Goal: Check status: Check status

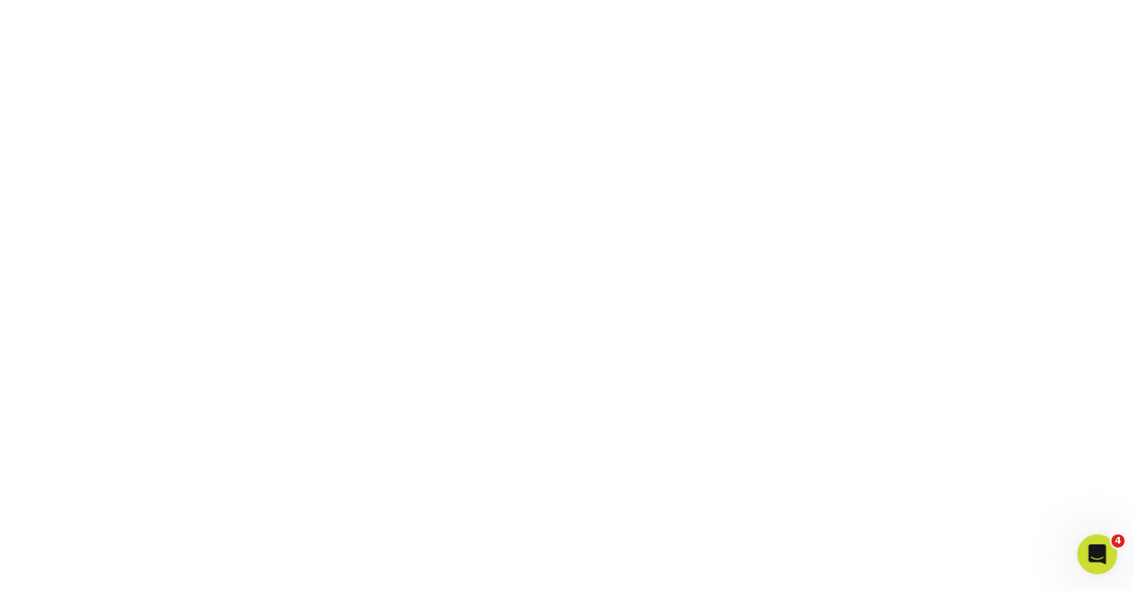
scroll to position [436, 0]
click at [1105, 557] on div "Open Intercom Messenger" at bounding box center [1094, 551] width 55 height 55
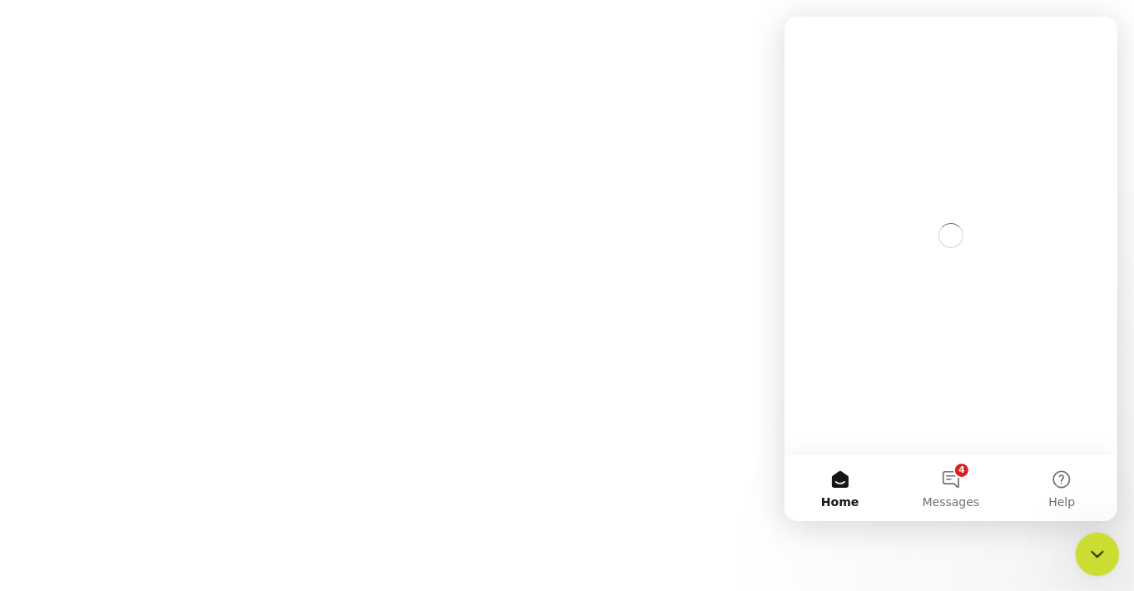
scroll to position [0, 0]
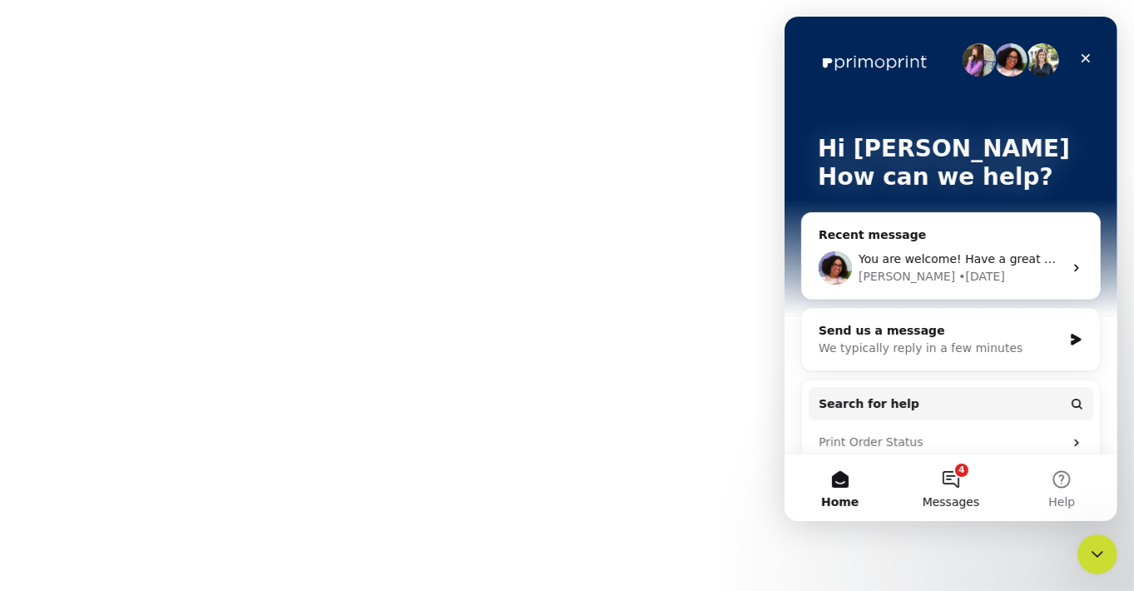
click at [960, 481] on button "4 Messages" at bounding box center [949, 487] width 111 height 67
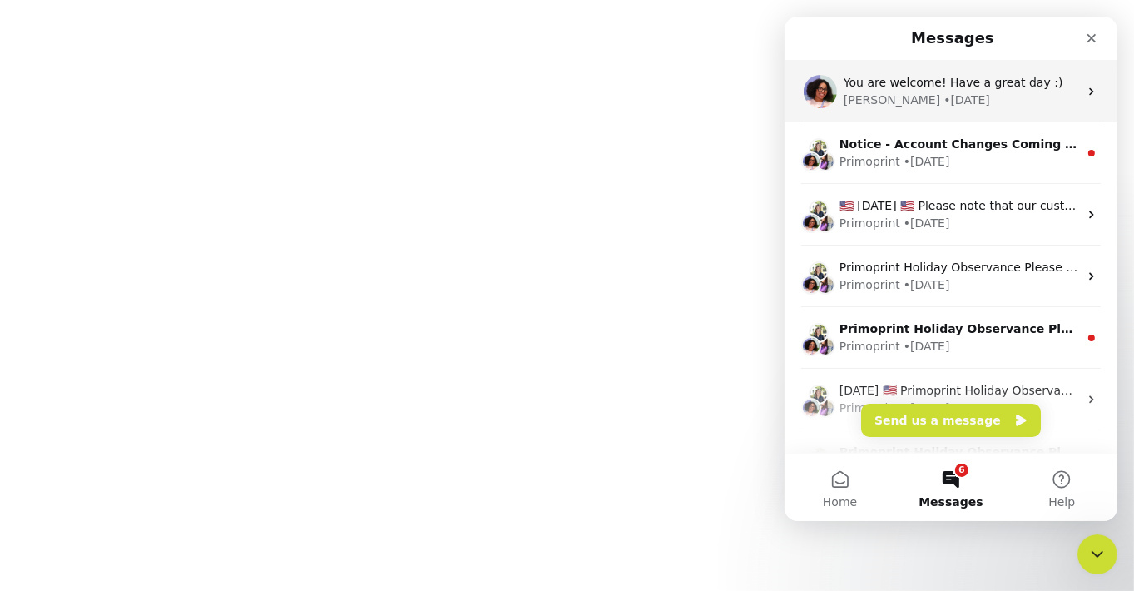
click at [930, 100] on div "Avery • 6d ago" at bounding box center [960, 100] width 235 height 17
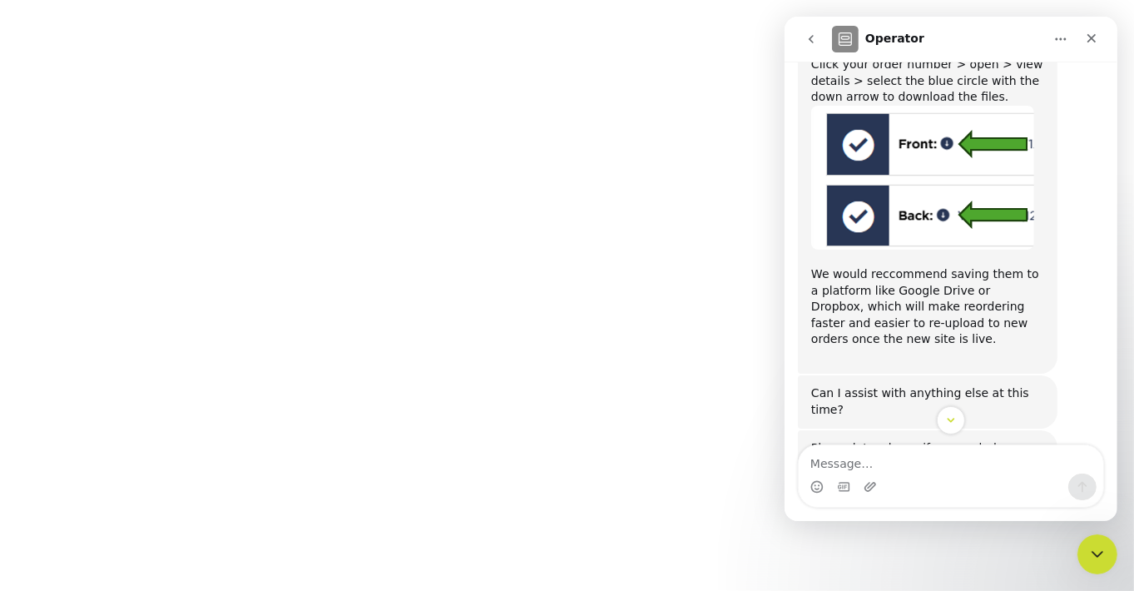
scroll to position [735, 0]
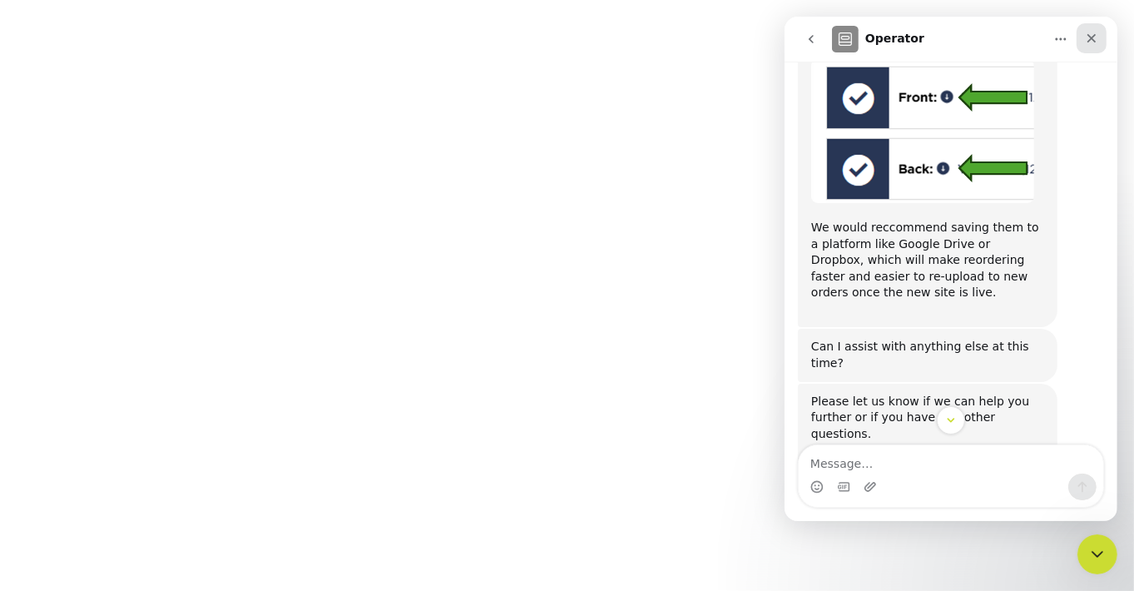
click at [1094, 40] on icon "Close" at bounding box center [1090, 38] width 13 height 13
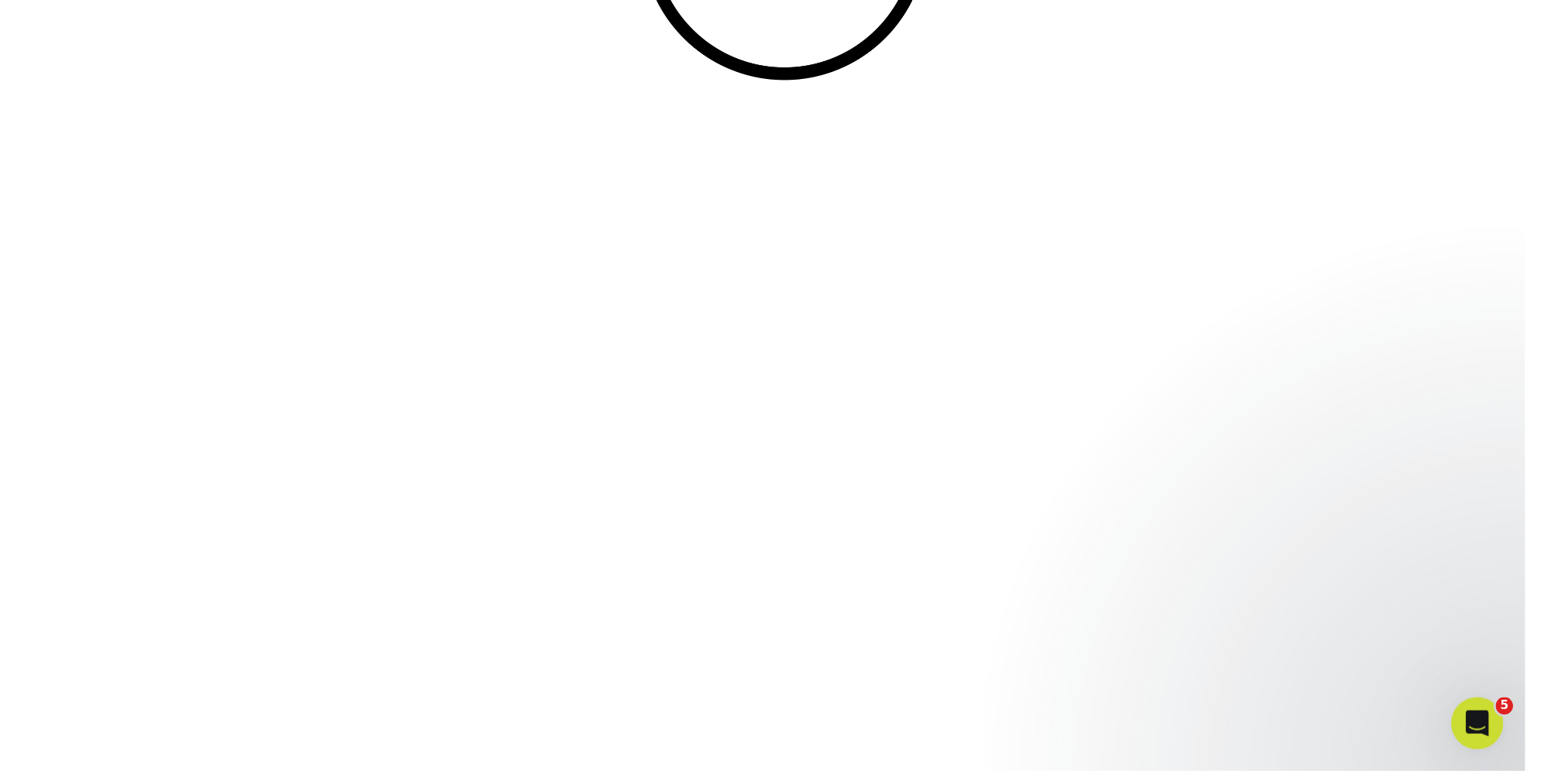
scroll to position [0, 0]
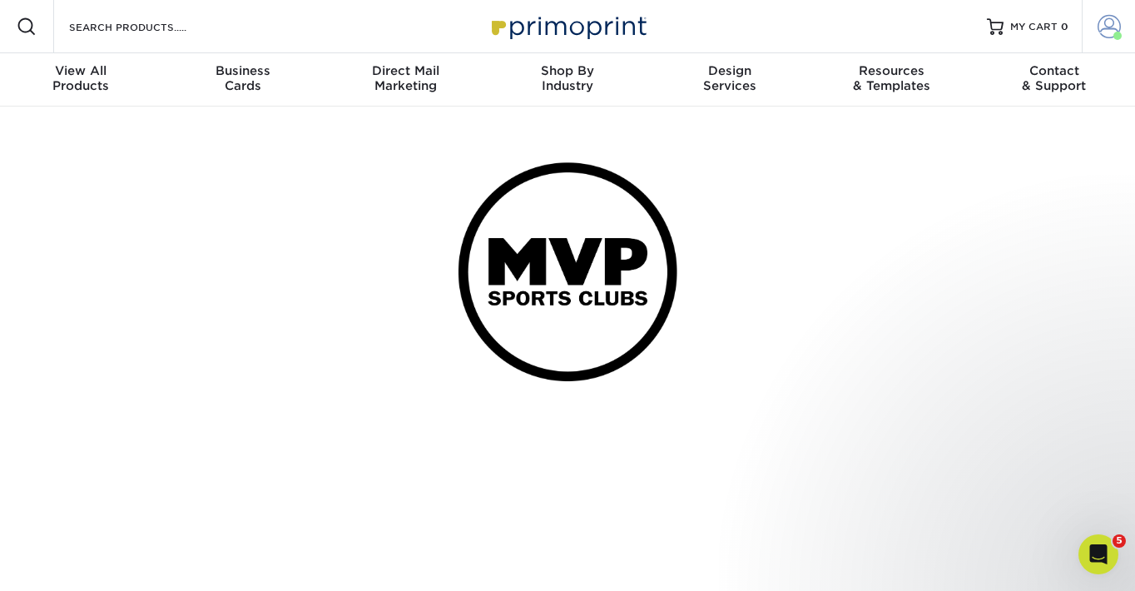
click at [1114, 25] on span at bounding box center [1108, 26] width 23 height 23
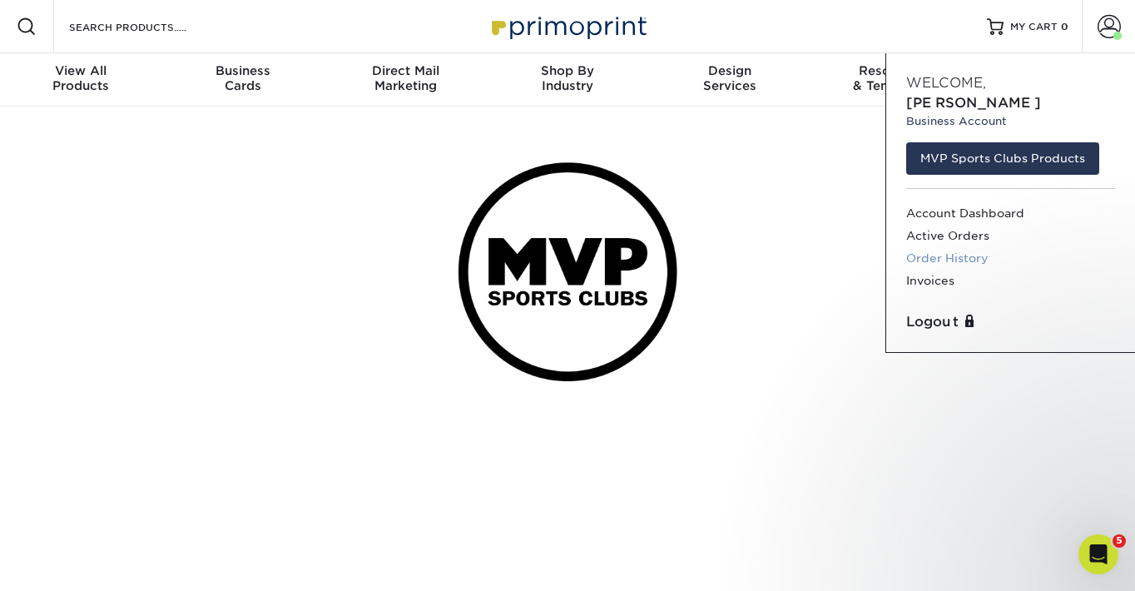
click at [978, 247] on link "Order History" at bounding box center [1010, 258] width 209 height 22
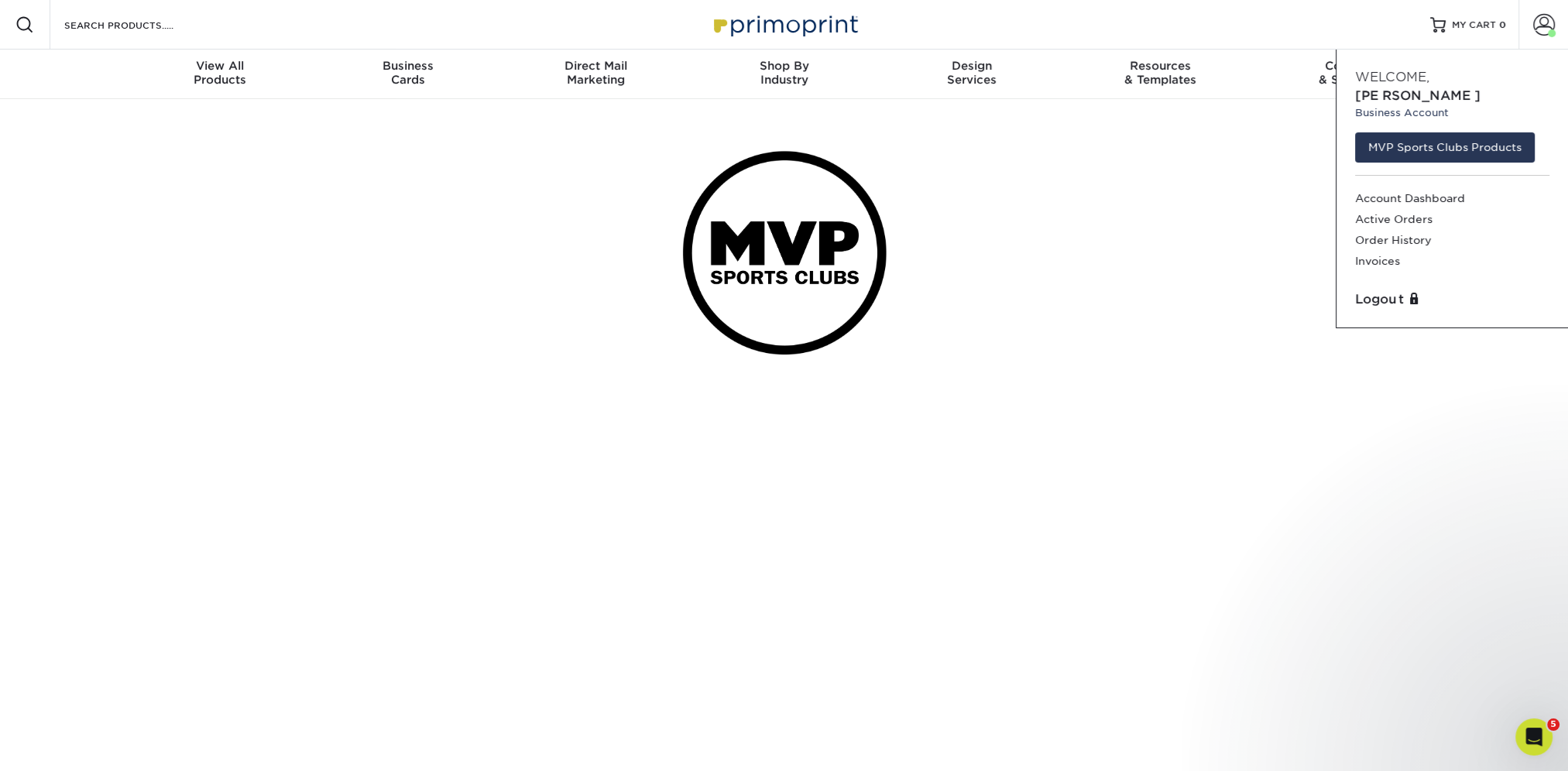
scroll to position [840, 0]
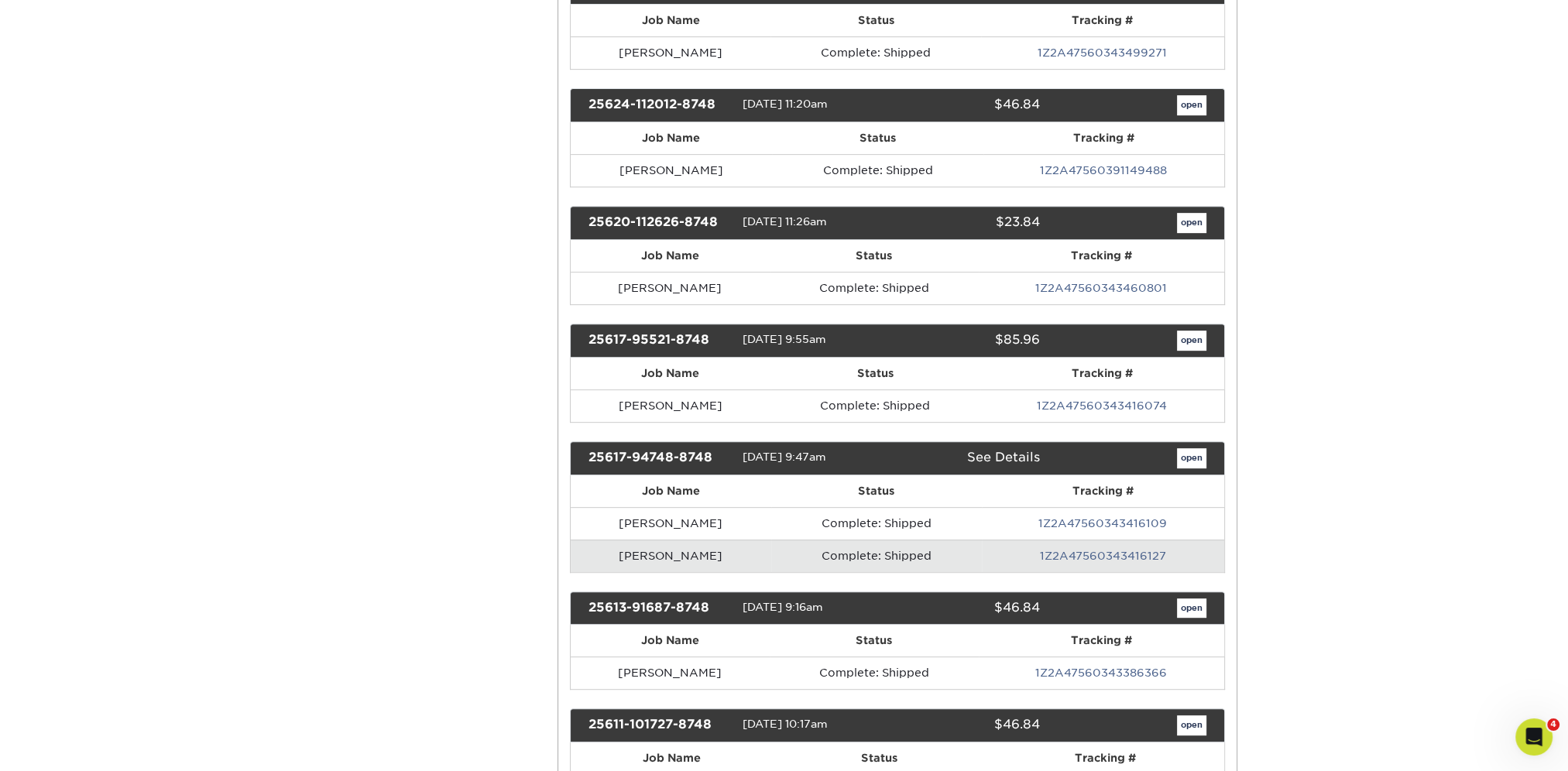
scroll to position [928, 0]
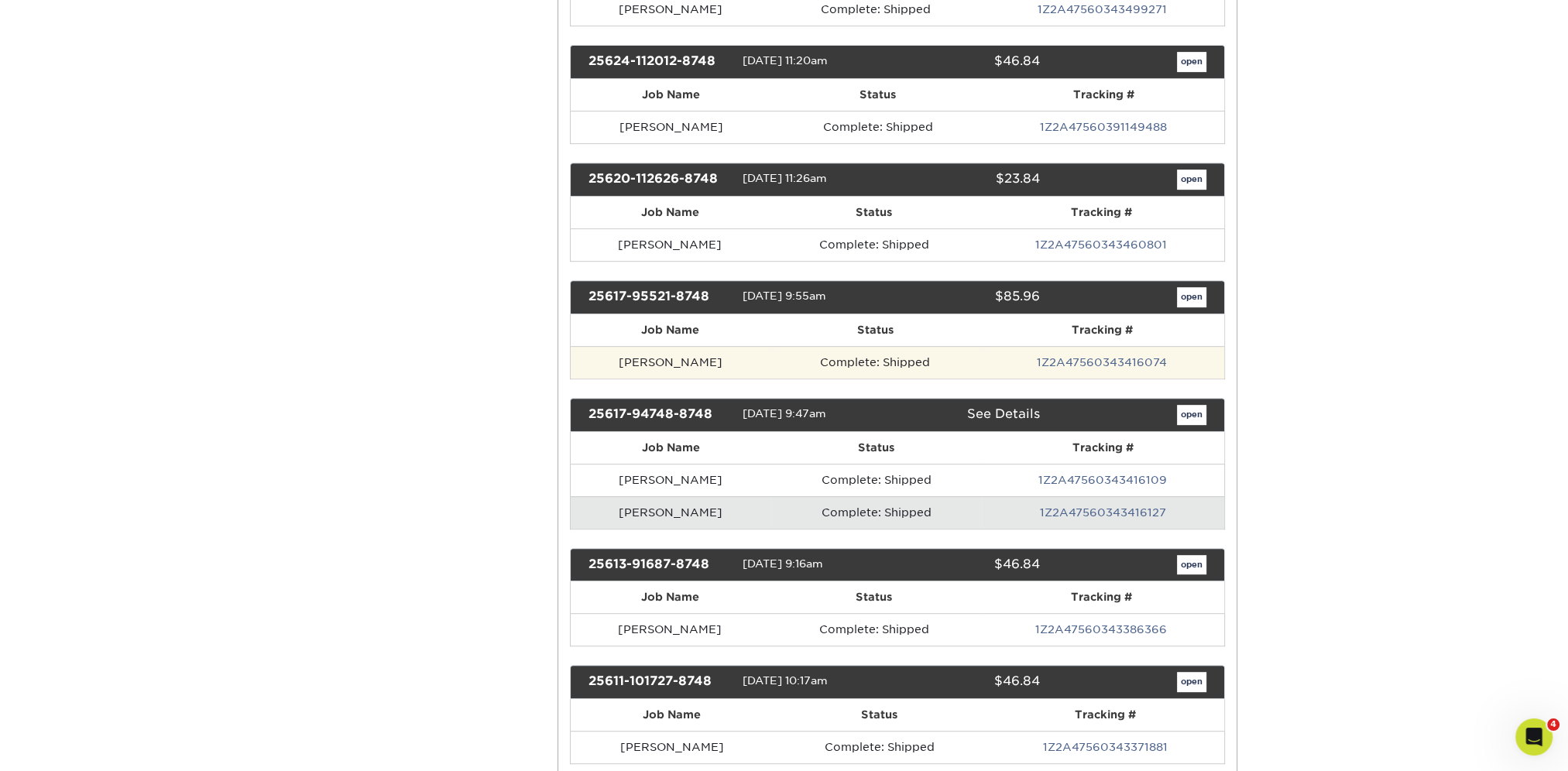
click at [730, 361] on td "[PERSON_NAME]" at bounding box center [670, 362] width 200 height 33
click at [730, 362] on td "[PERSON_NAME]" at bounding box center [670, 362] width 200 height 33
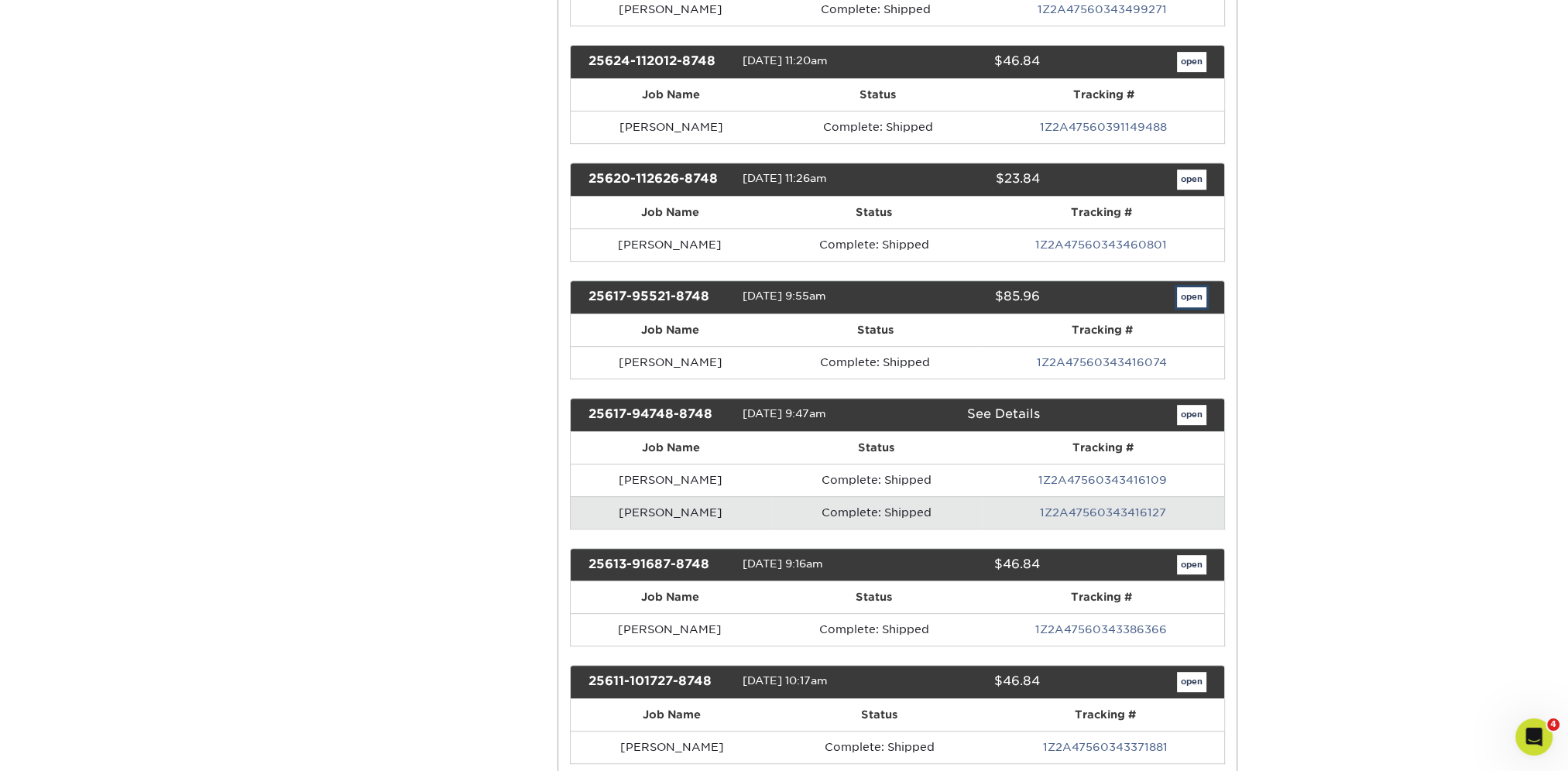
click at [1178, 287] on link "open" at bounding box center [1192, 298] width 30 height 20
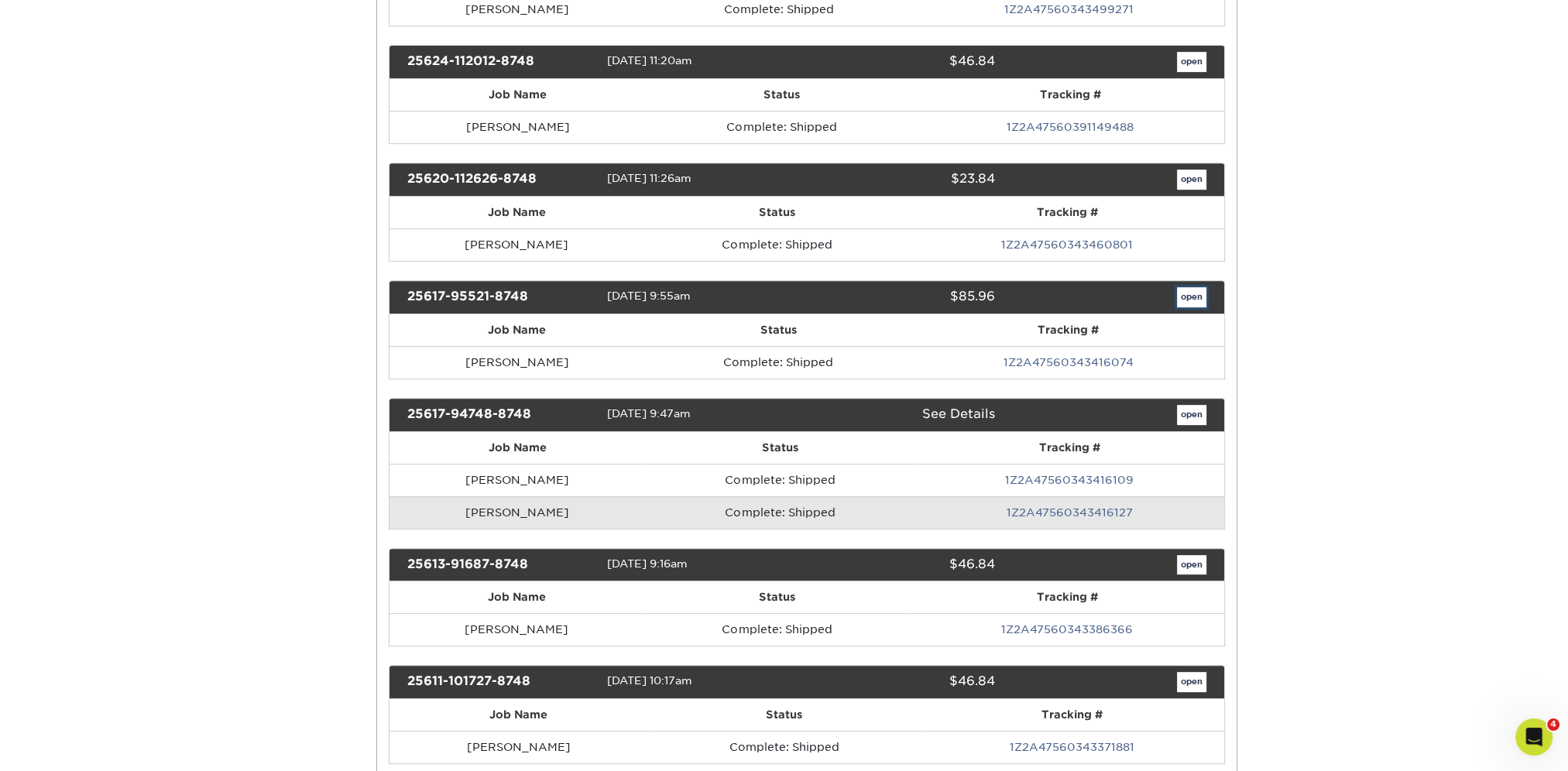
scroll to position [0, 0]
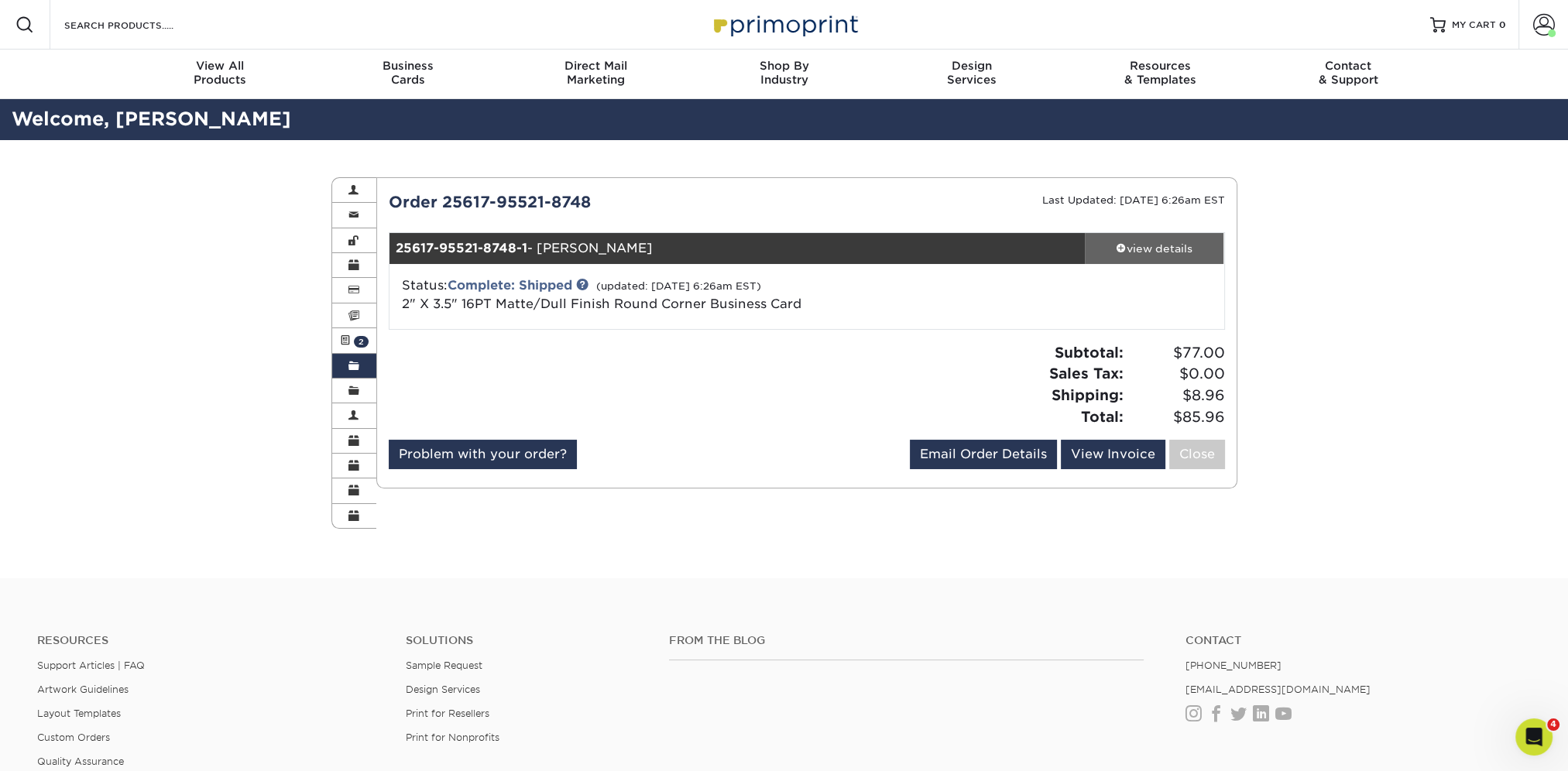
click at [1169, 234] on link "view details" at bounding box center [1155, 247] width 140 height 31
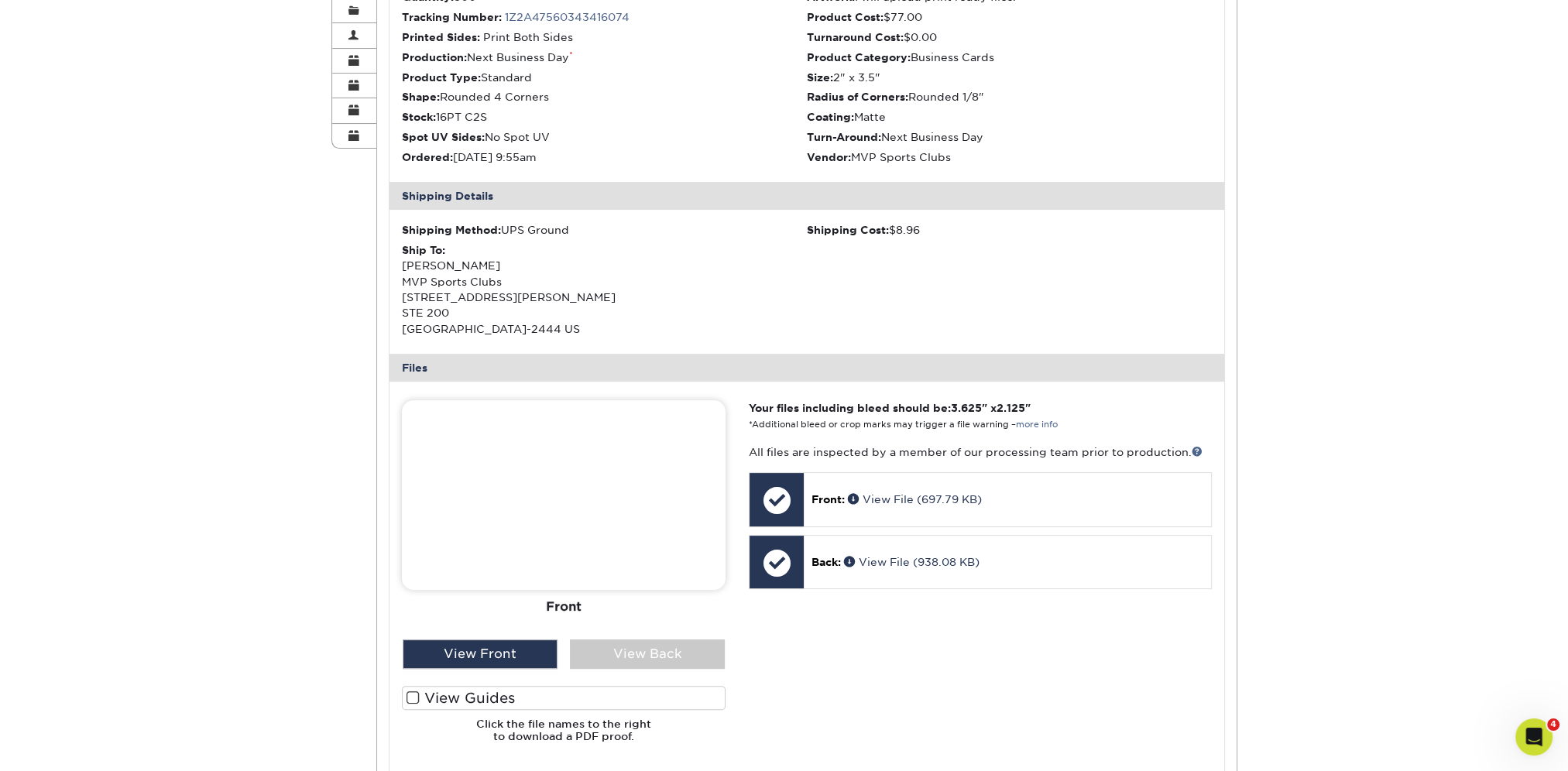
scroll to position [387, 0]
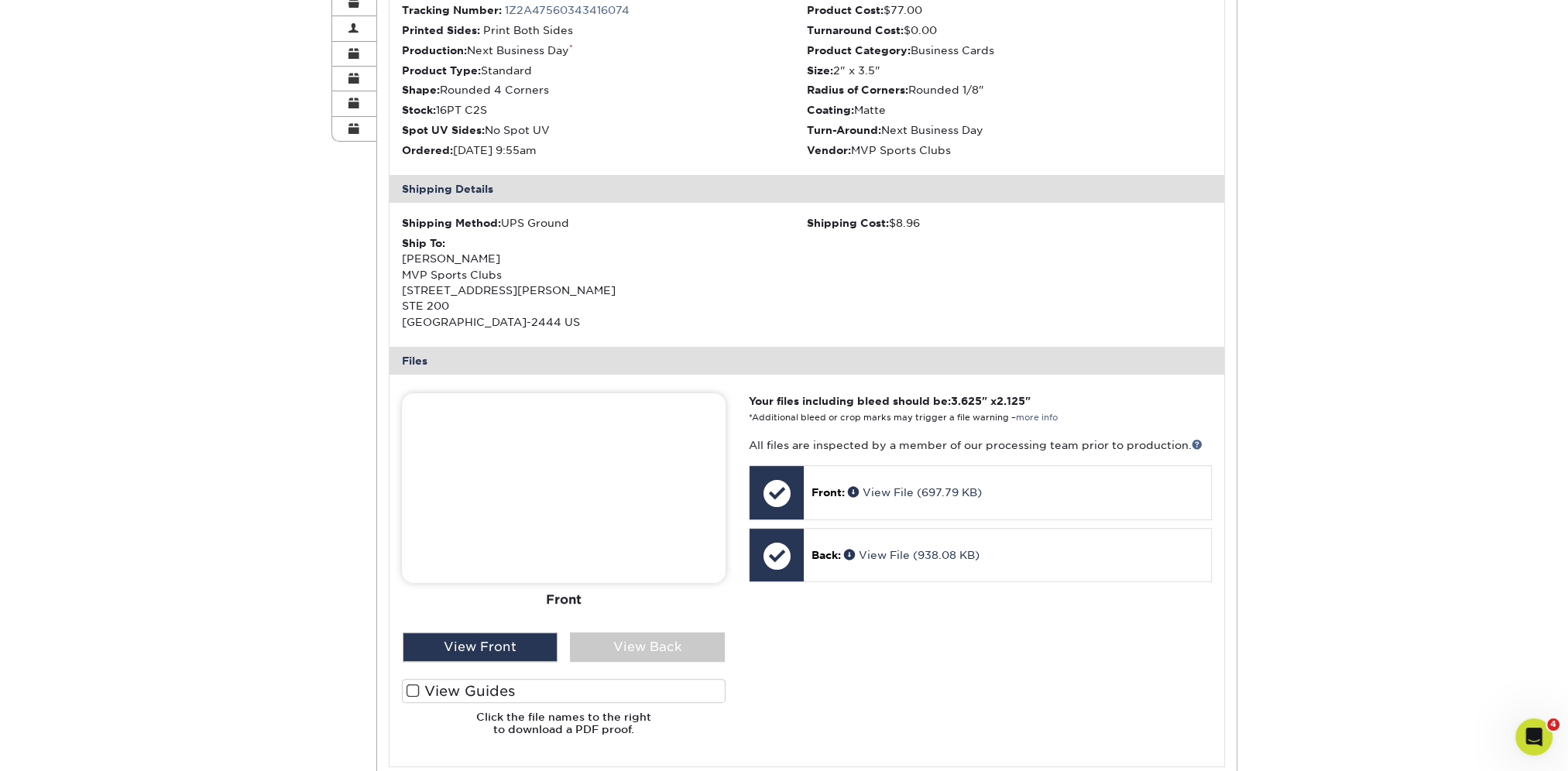
click at [637, 661] on div "Front Back View Front View Back Front Back" at bounding box center [564, 570] width 324 height 354
click at [636, 645] on div "View Back" at bounding box center [647, 647] width 154 height 30
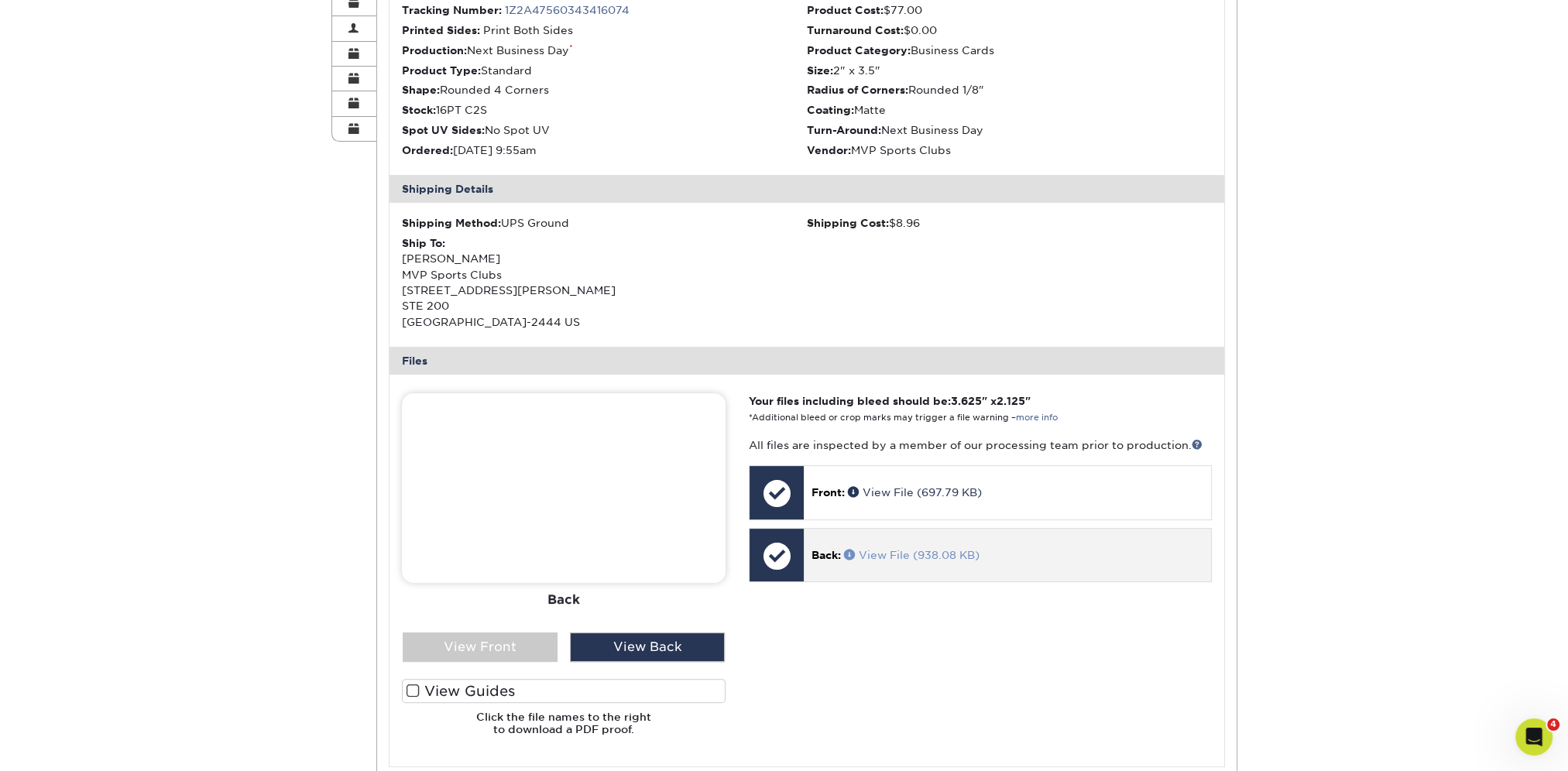
click at [850, 551] on span at bounding box center [851, 554] width 15 height 11
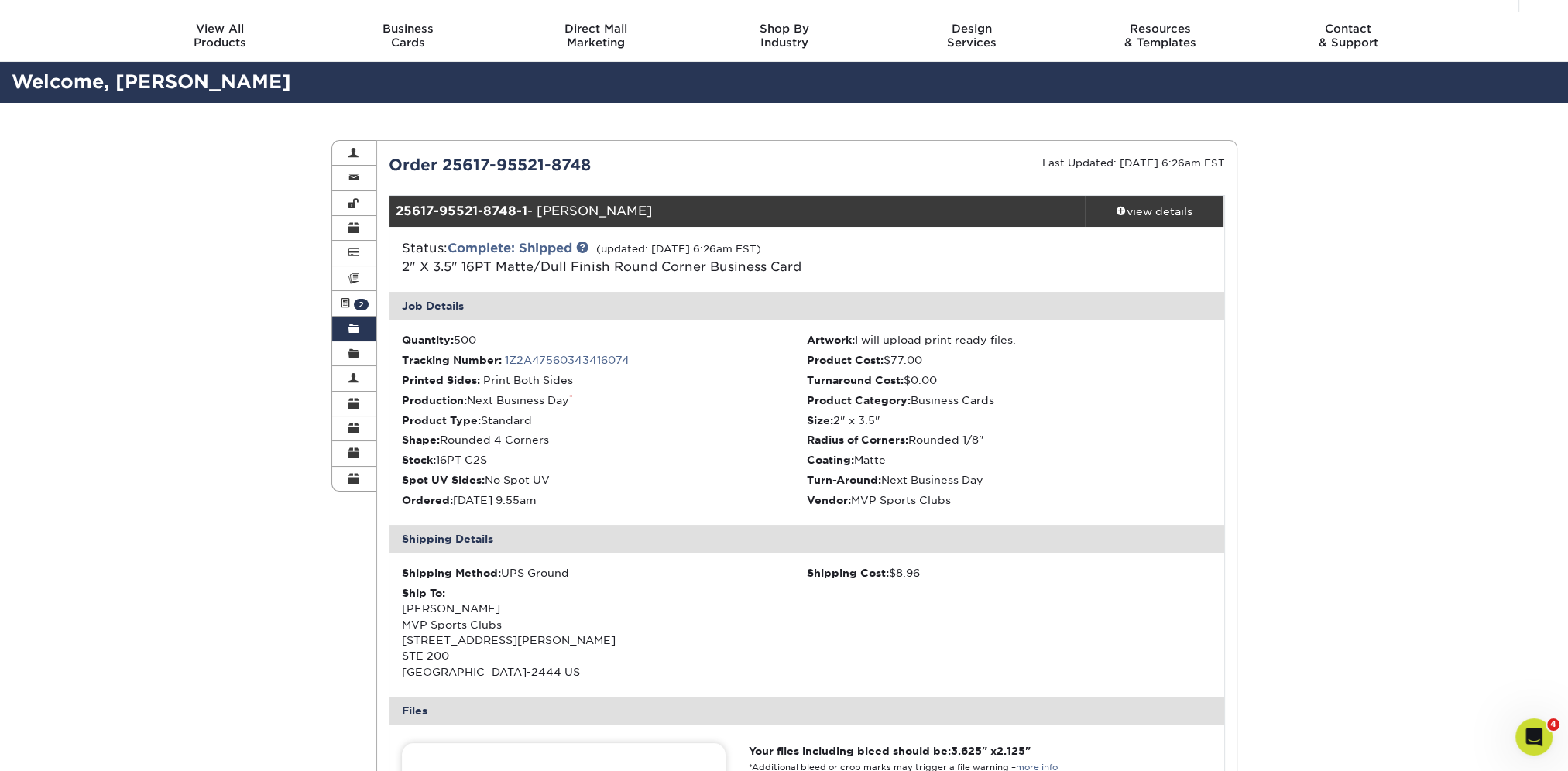
scroll to position [0, 0]
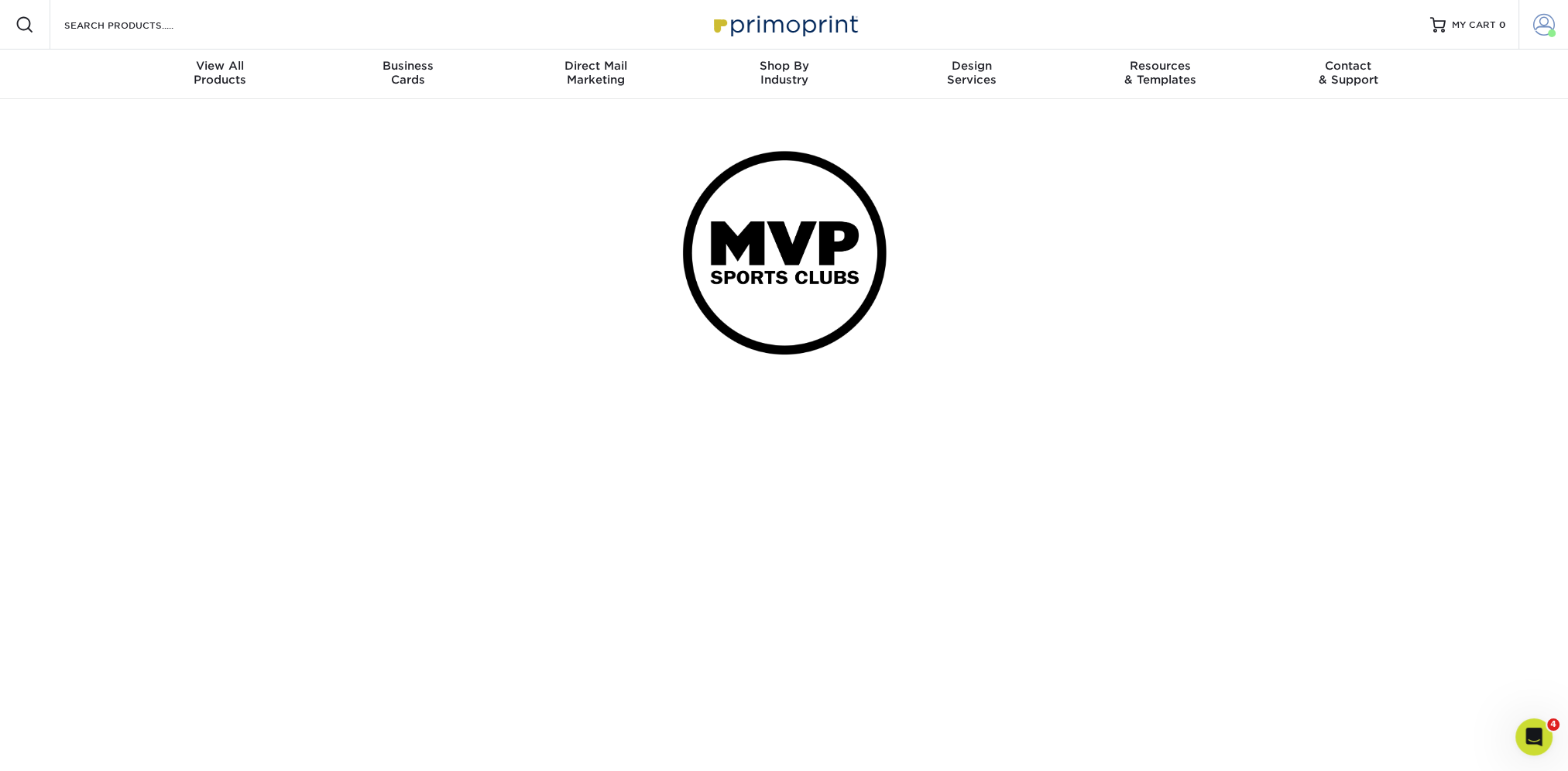
click at [1539, 16] on span at bounding box center [1543, 24] width 21 height 21
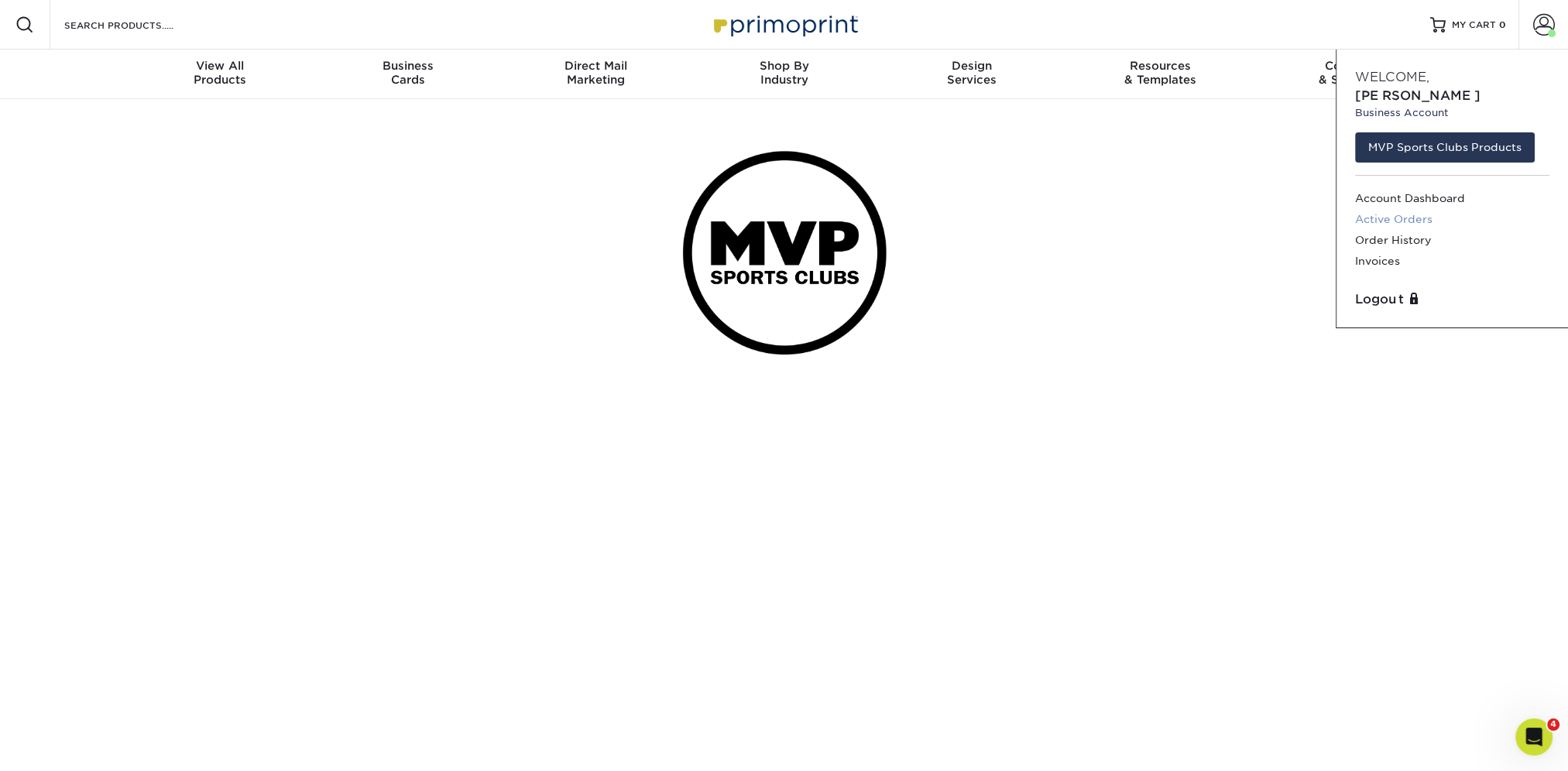
click at [1382, 209] on link "Active Orders" at bounding box center [1452, 219] width 194 height 20
click at [1398, 230] on link "Order History" at bounding box center [1452, 240] width 194 height 20
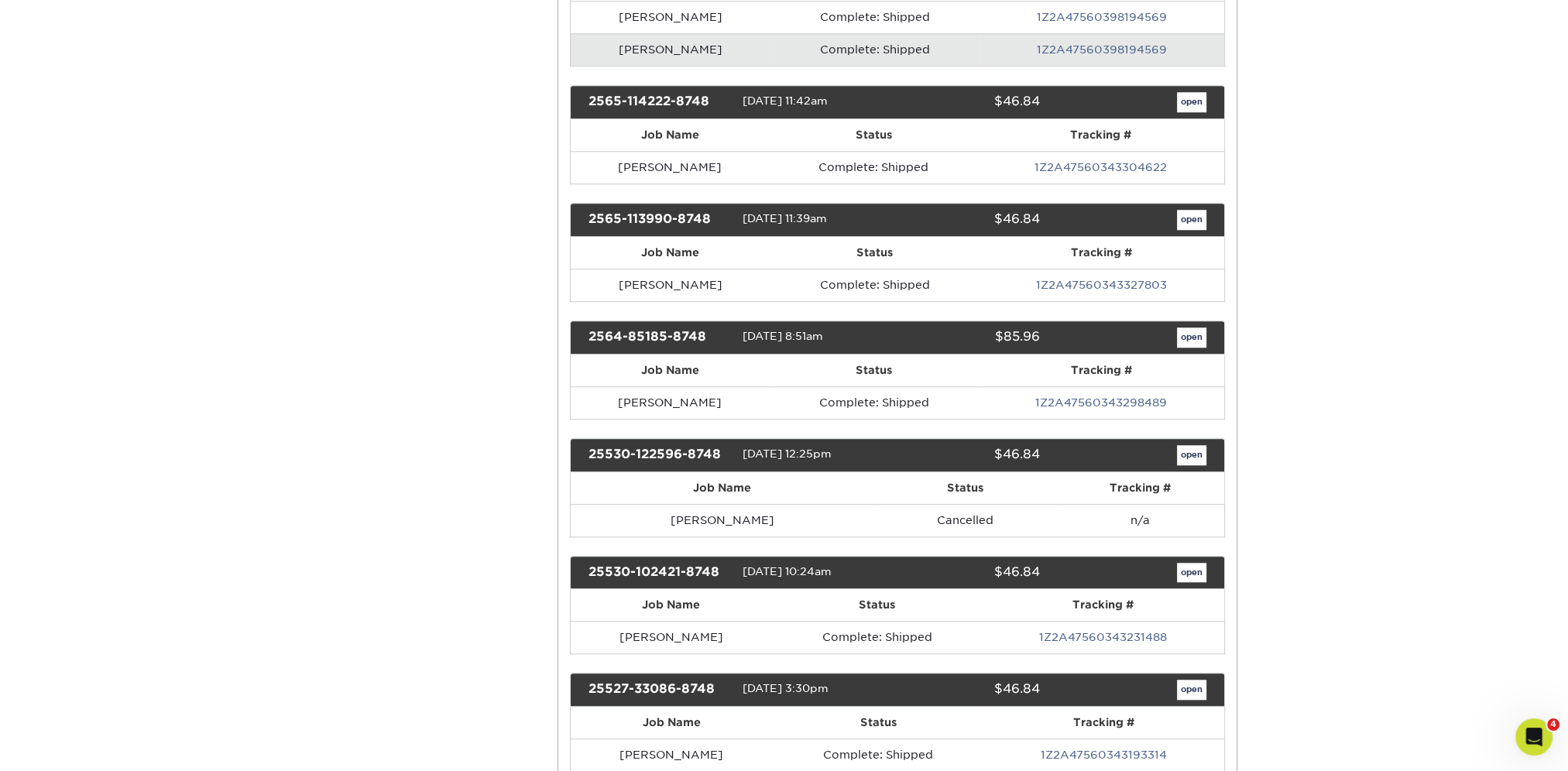
scroll to position [1780, 0]
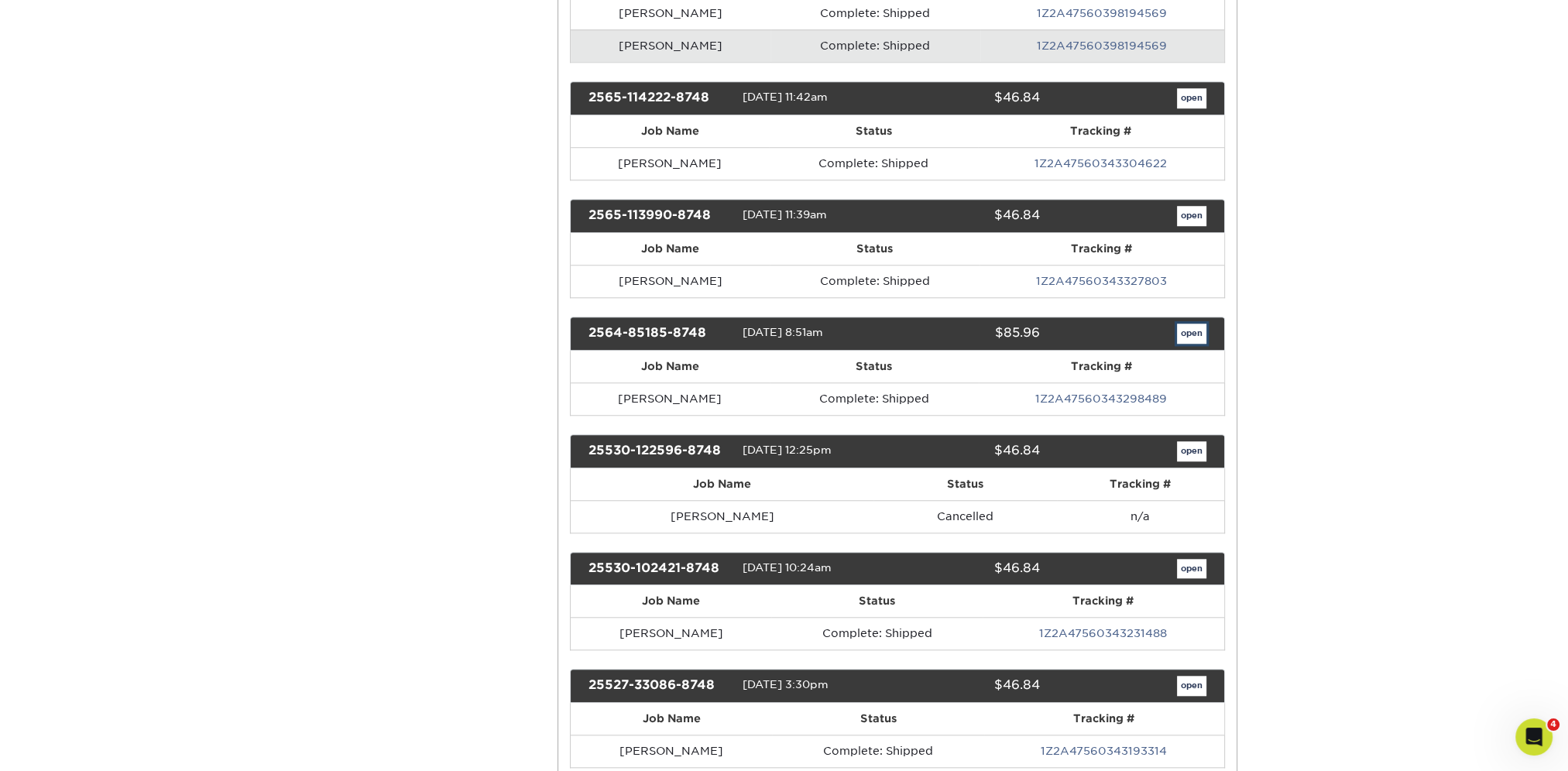
click at [1189, 324] on link "open" at bounding box center [1192, 334] width 30 height 20
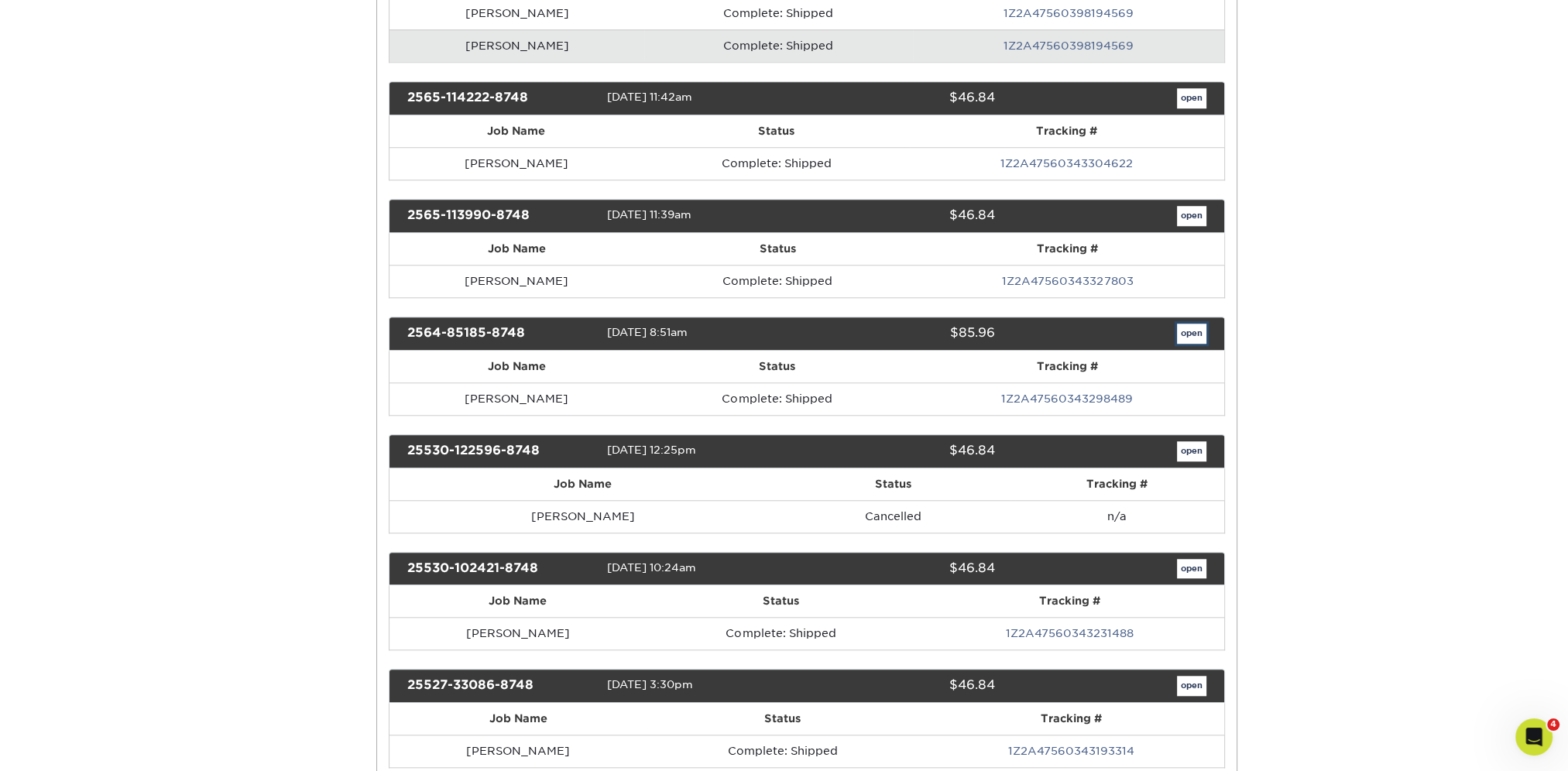
scroll to position [0, 0]
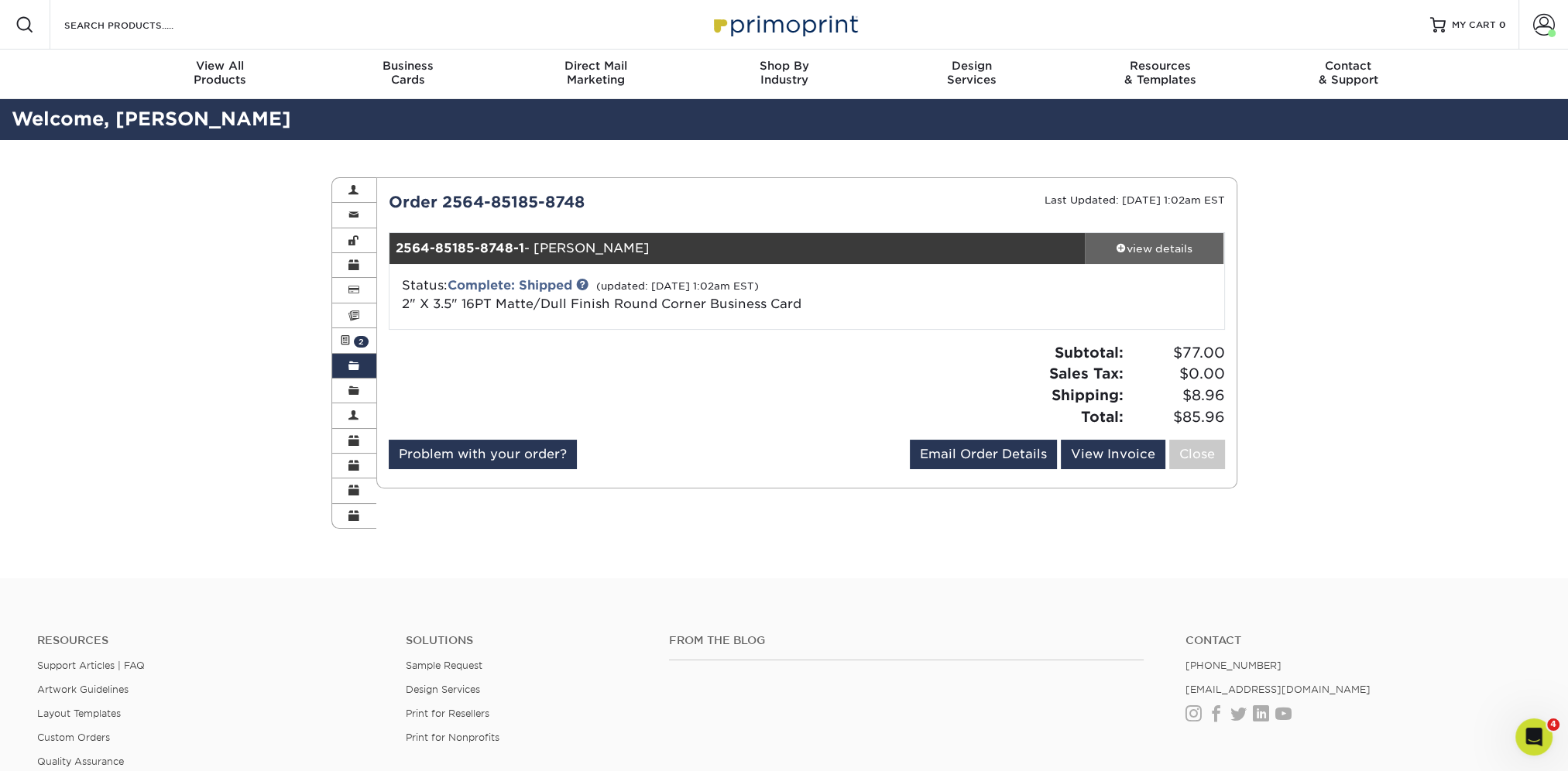
click at [1159, 247] on div "view details" at bounding box center [1155, 248] width 140 height 16
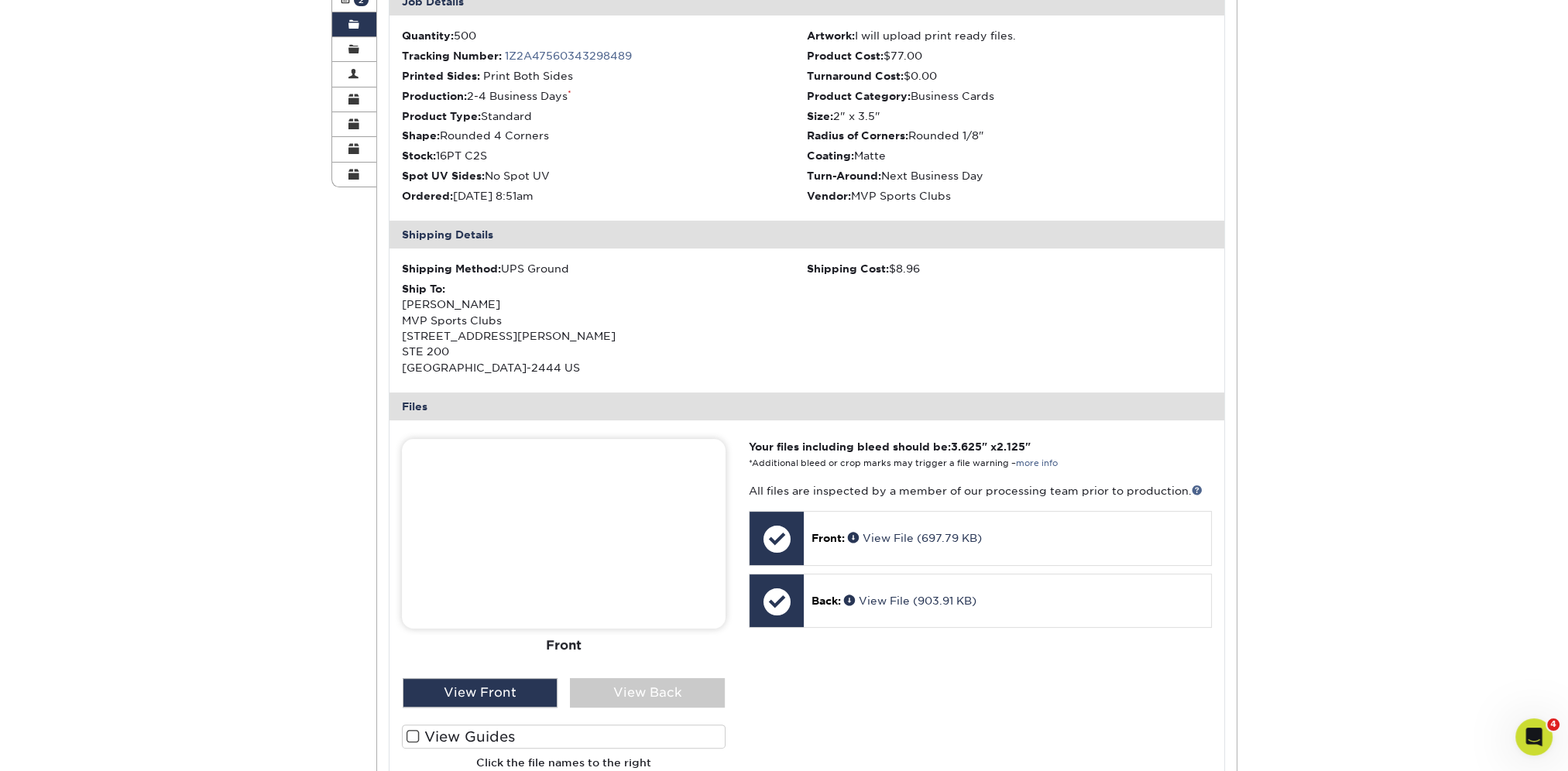
scroll to position [387, 0]
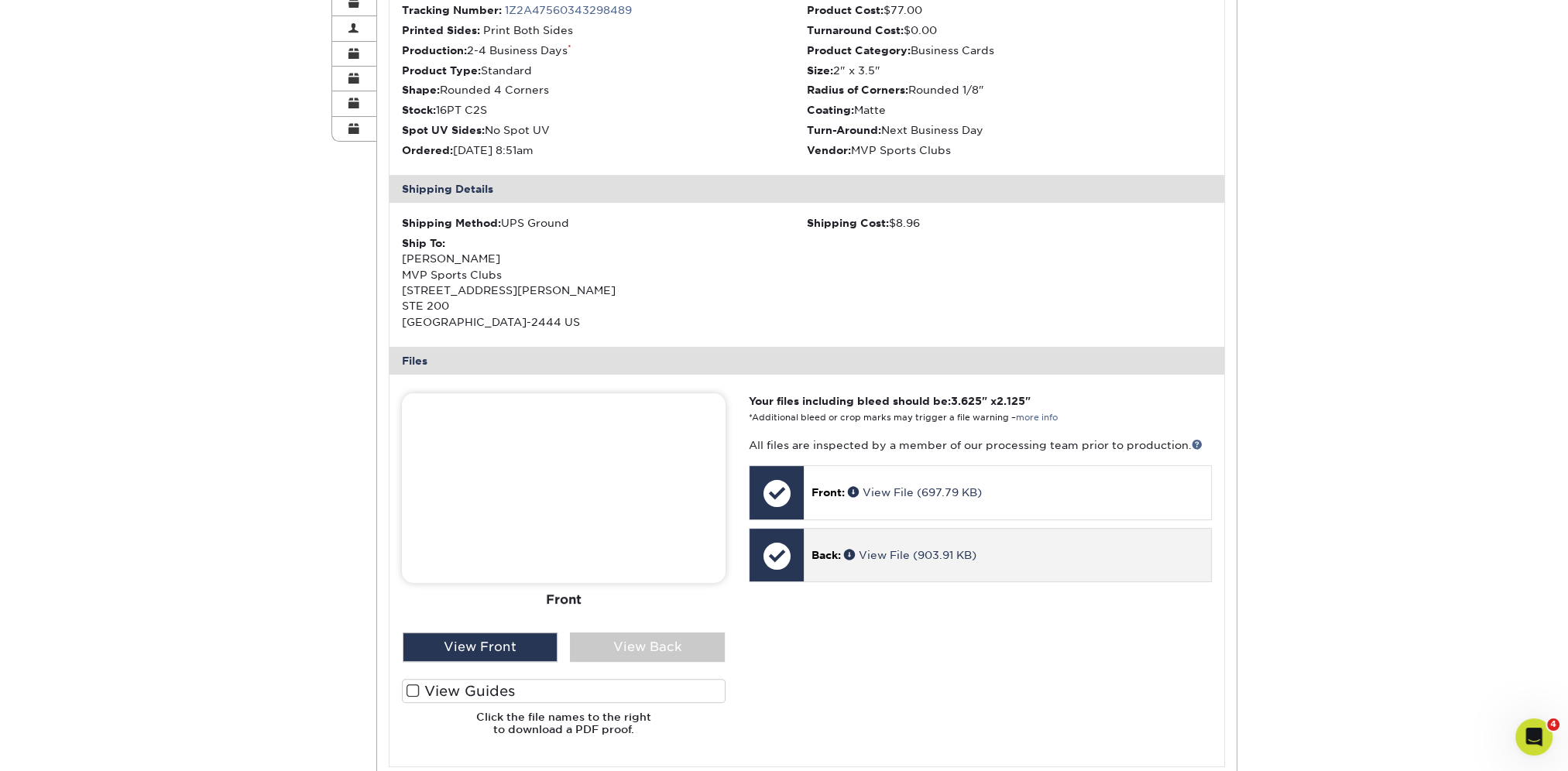
click at [781, 570] on div at bounding box center [776, 555] width 54 height 54
click at [780, 560] on div at bounding box center [776, 555] width 54 height 54
click at [836, 549] on span "Back:" at bounding box center [826, 554] width 30 height 12
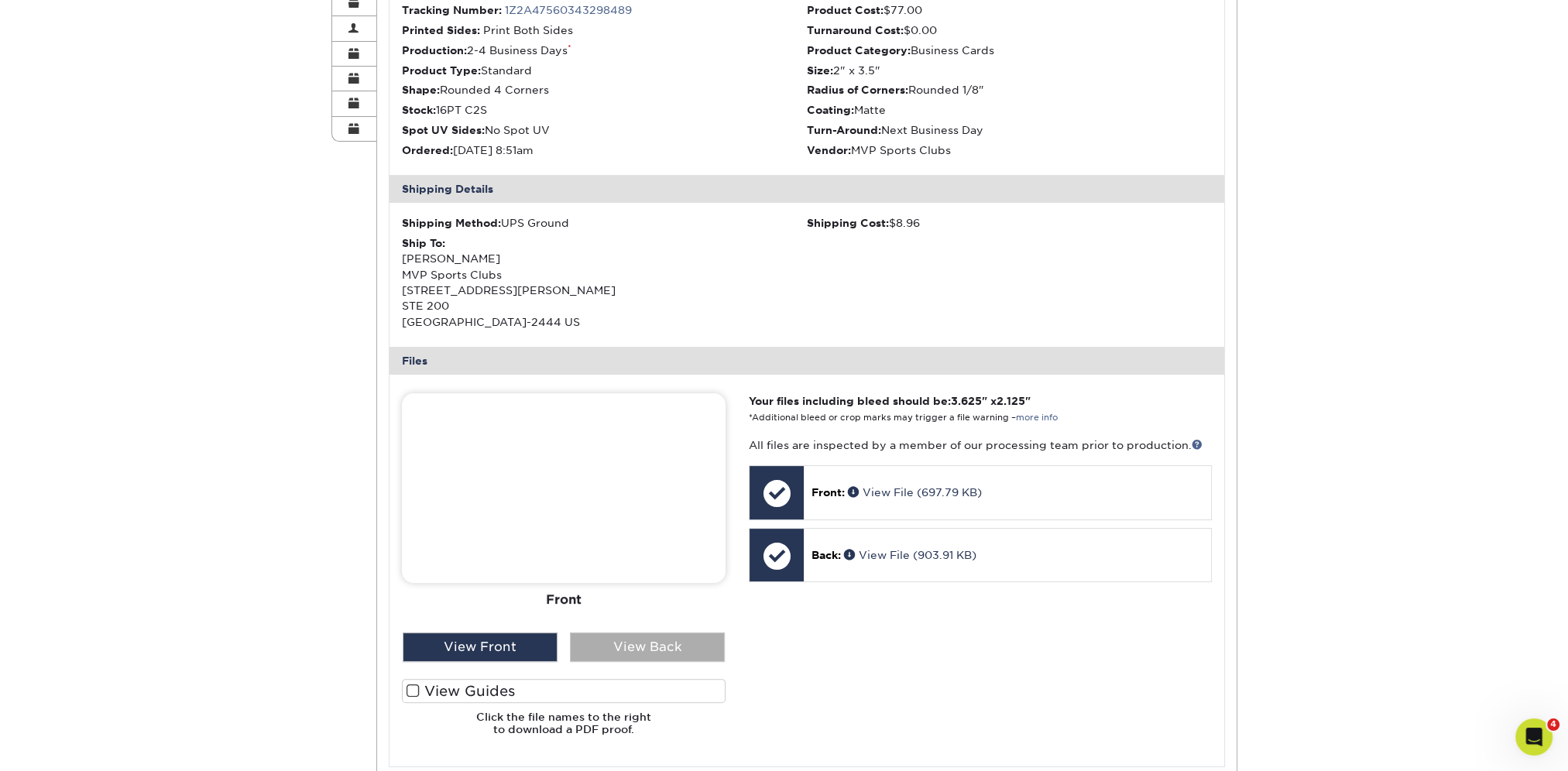
click at [616, 643] on div "View Back" at bounding box center [647, 647] width 154 height 30
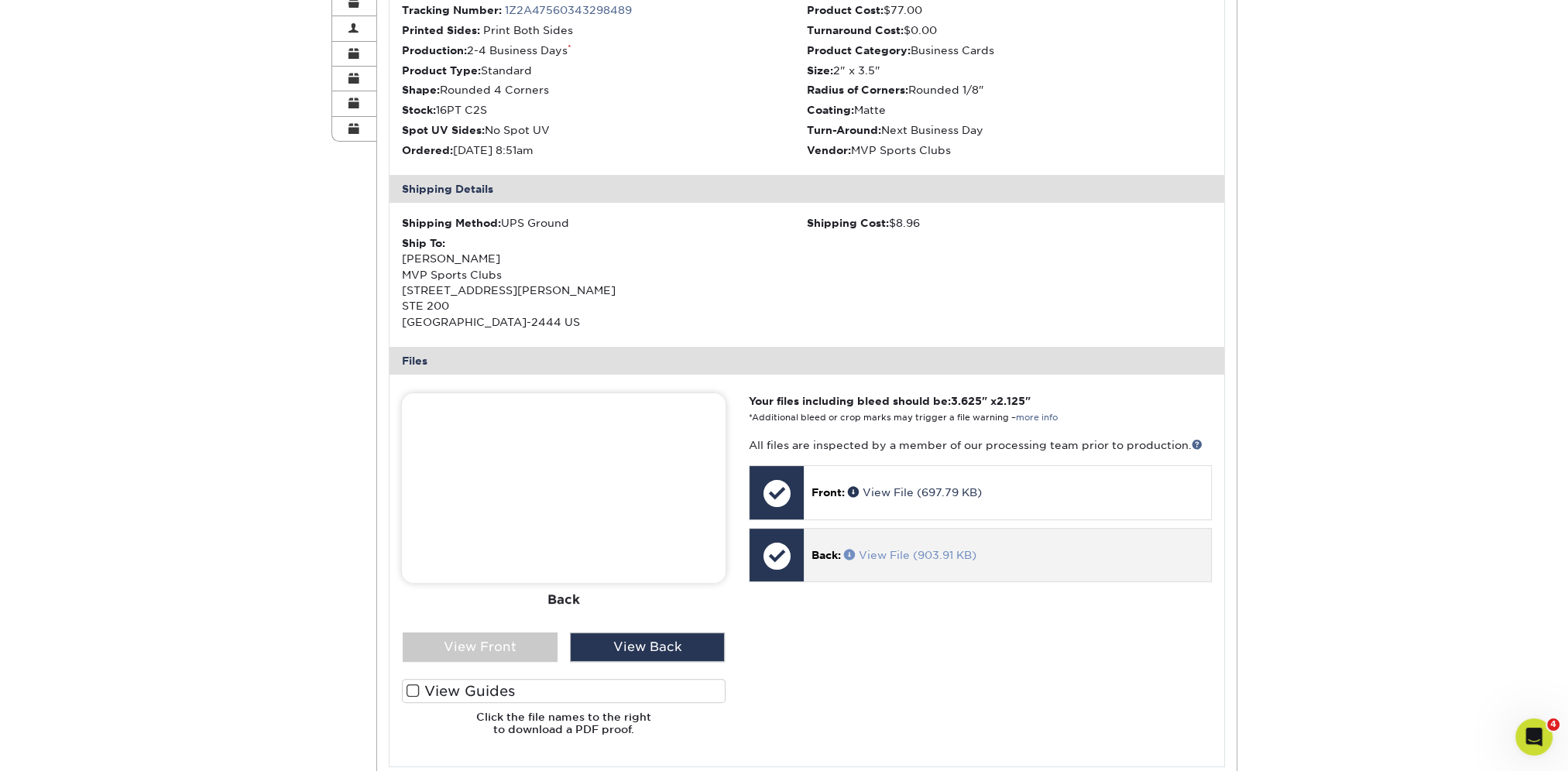
click at [883, 550] on link "View File (903.91 KB)" at bounding box center [910, 554] width 132 height 12
click at [841, 551] on span "Back:" at bounding box center [826, 554] width 30 height 12
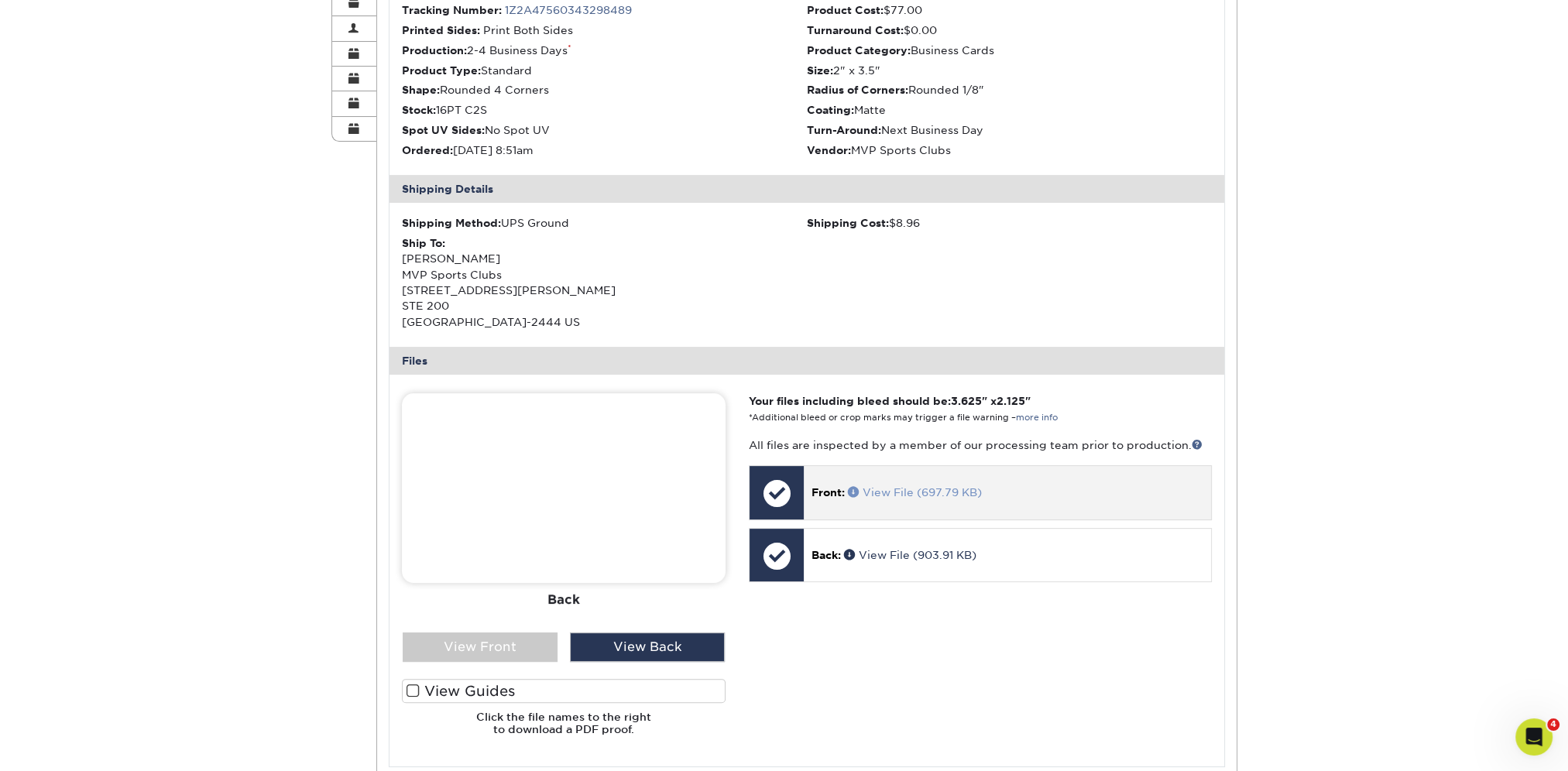
click at [849, 490] on span at bounding box center [855, 491] width 15 height 11
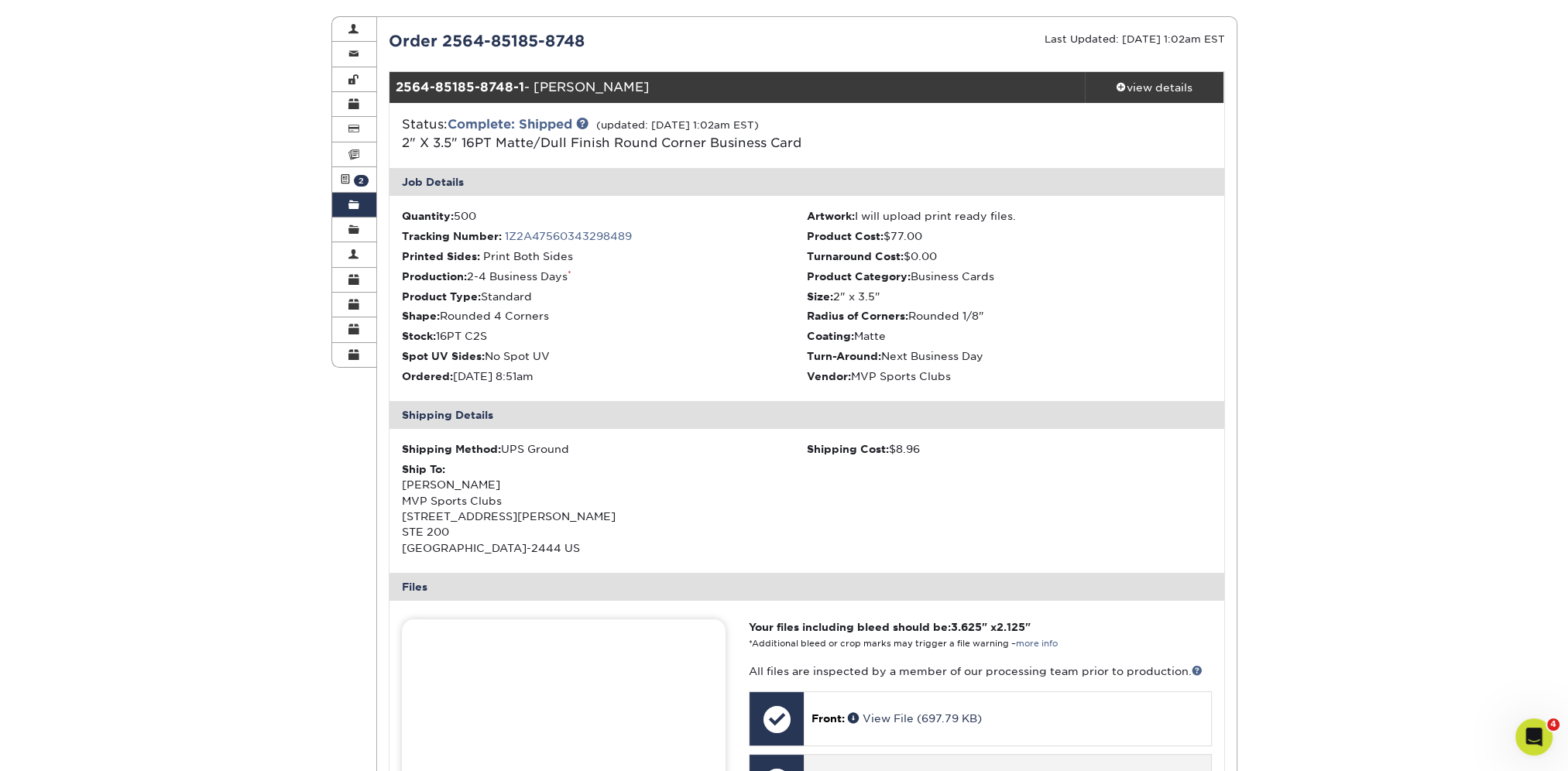
scroll to position [154, 0]
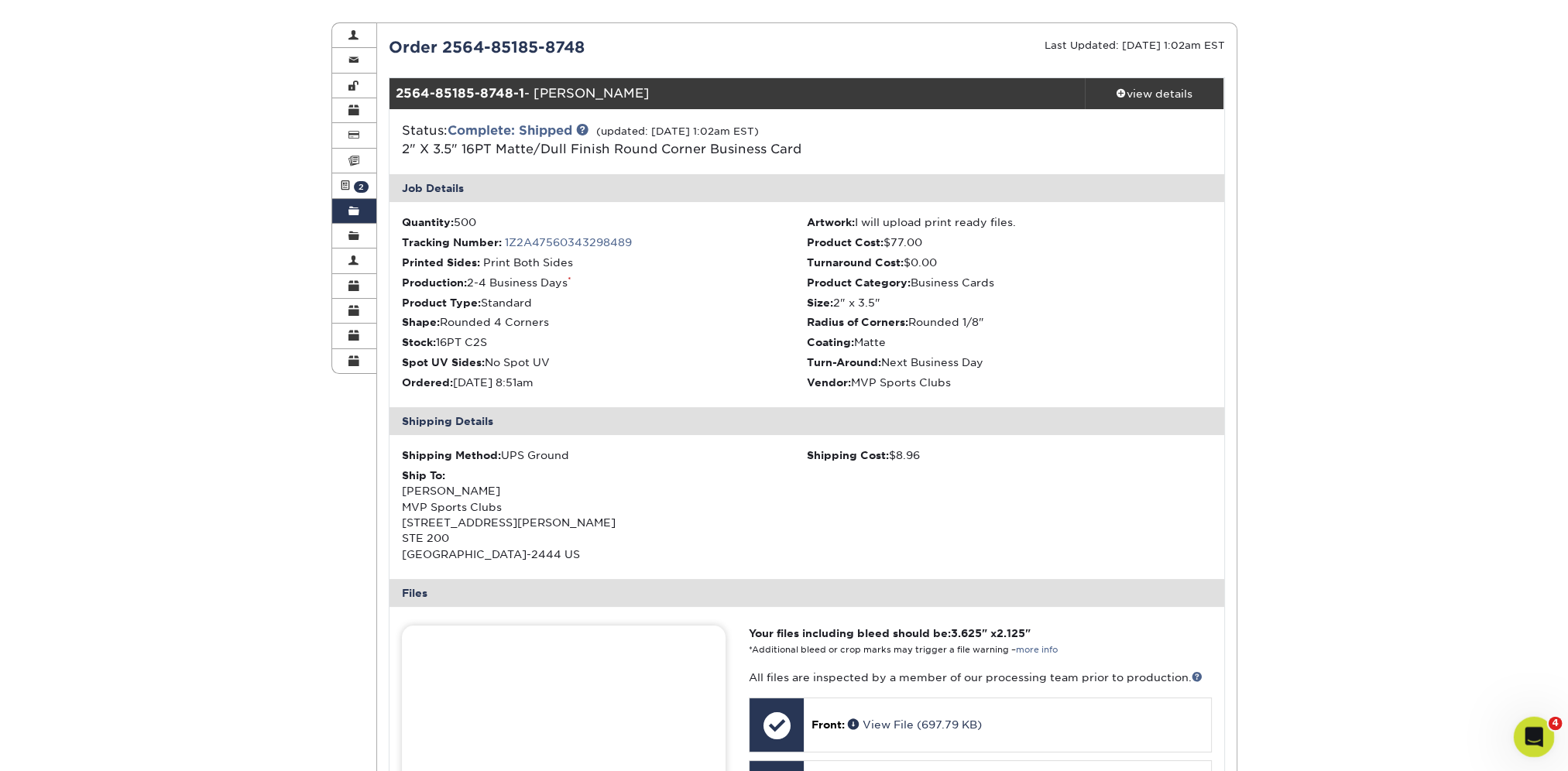
click at [1531, 726] on icon "Open Intercom Messenger" at bounding box center [1531, 734] width 25 height 25
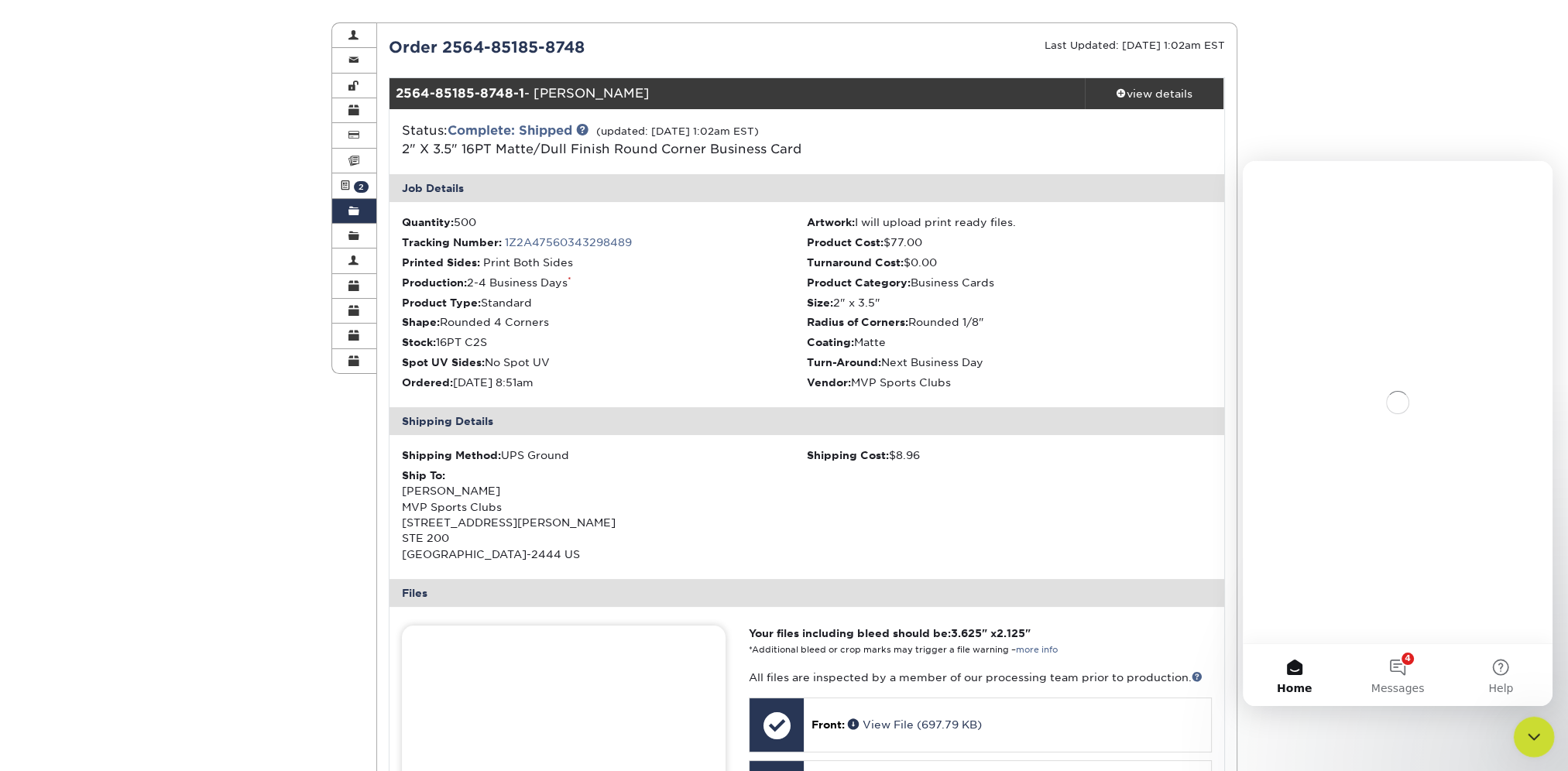
scroll to position [0, 0]
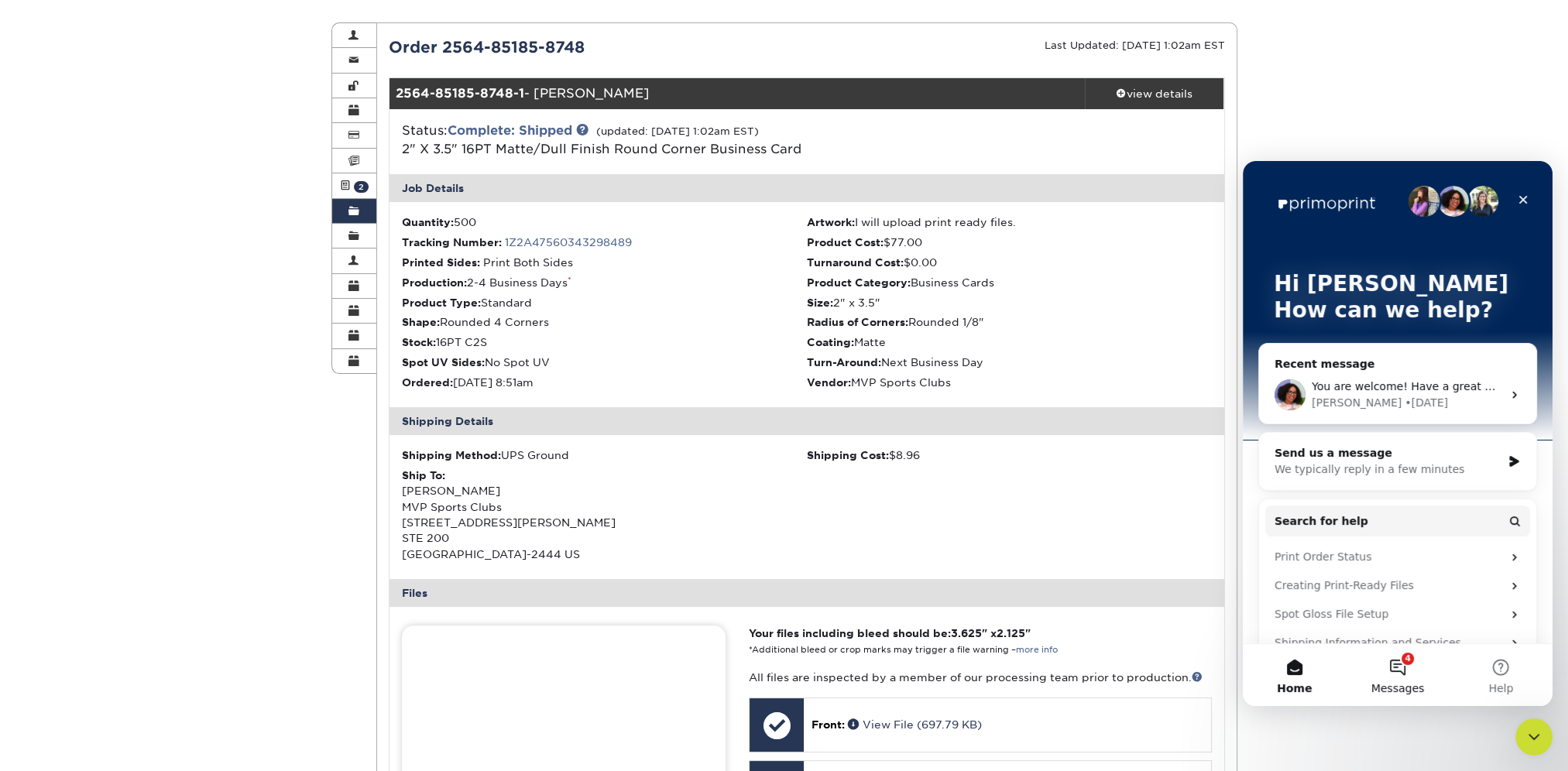
click at [1388, 661] on button "4 Messages" at bounding box center [1397, 674] width 103 height 62
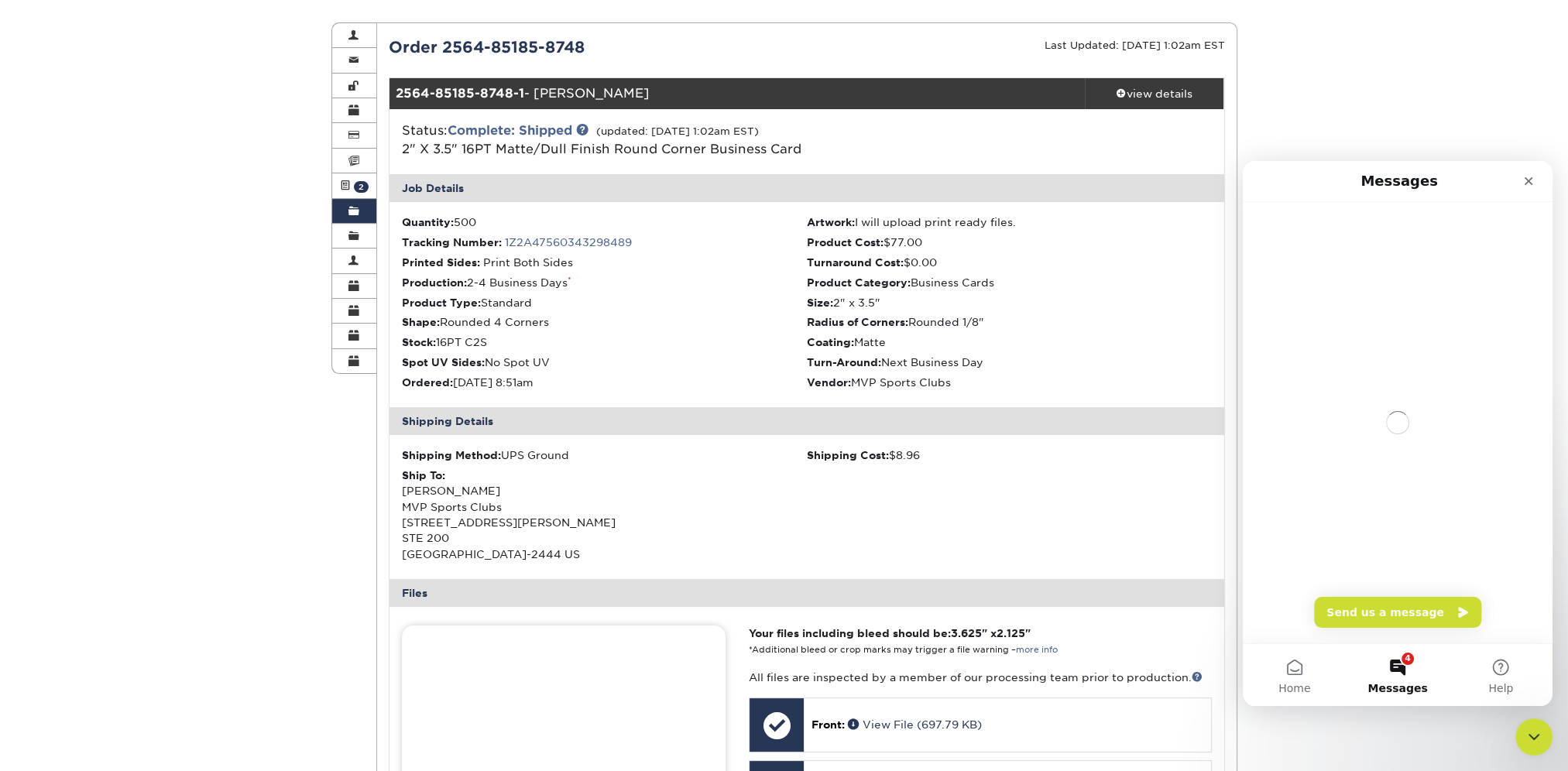
click at [1398, 675] on button "4 Messages" at bounding box center [1397, 674] width 103 height 62
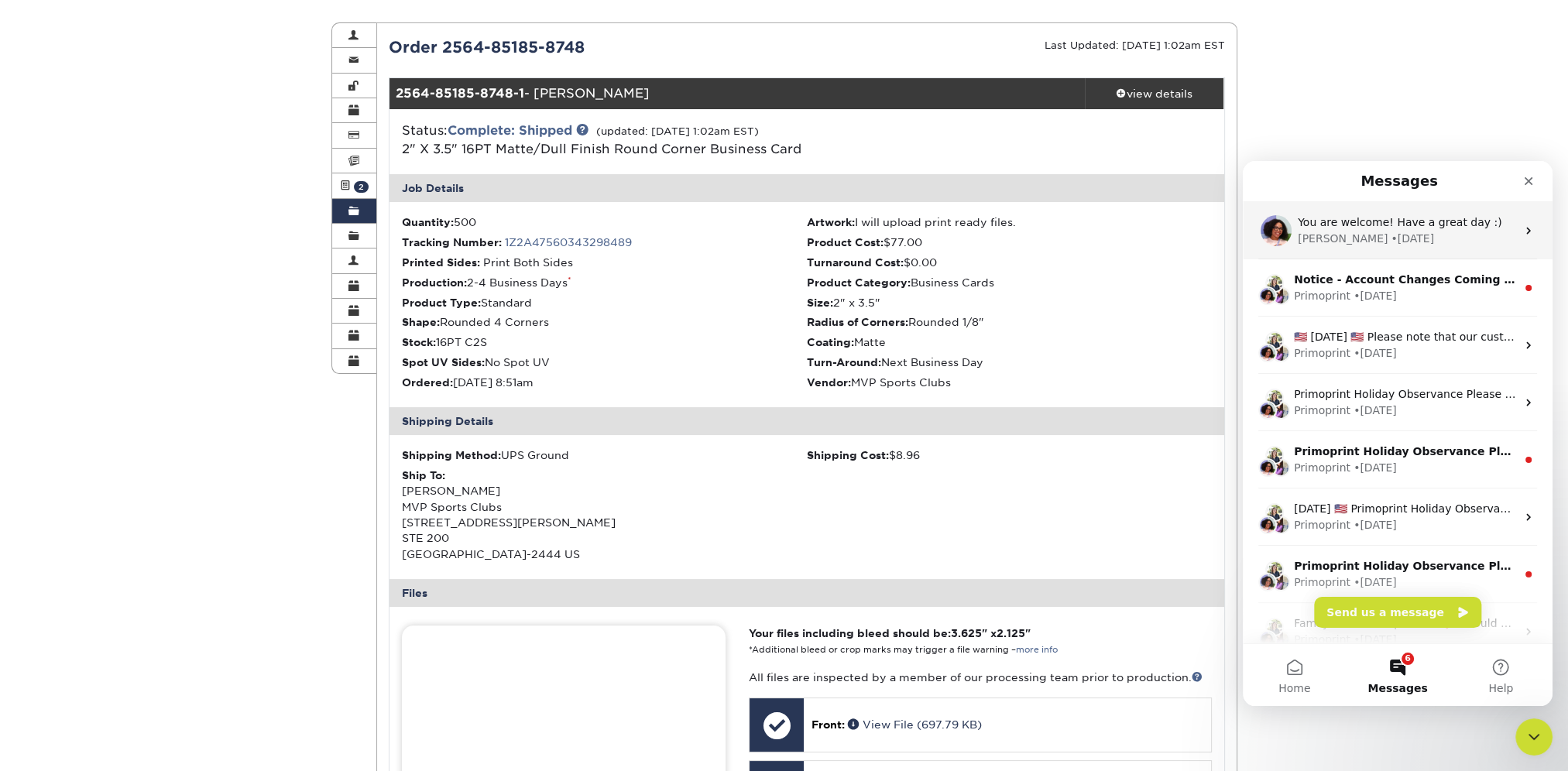
click at [1353, 219] on span "You are welcome! Have a great day :)" at bounding box center [1400, 221] width 205 height 12
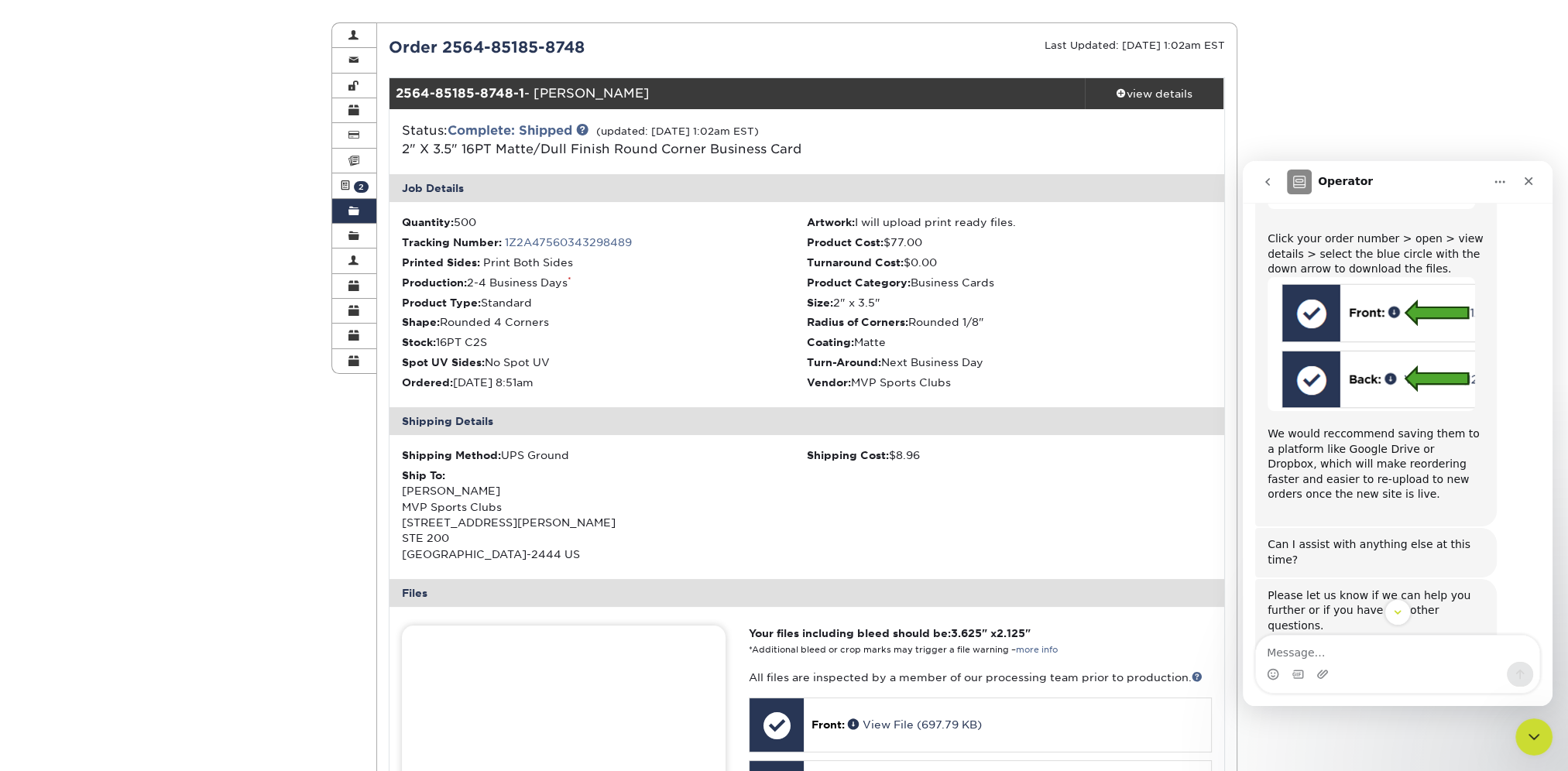
scroll to position [530, 0]
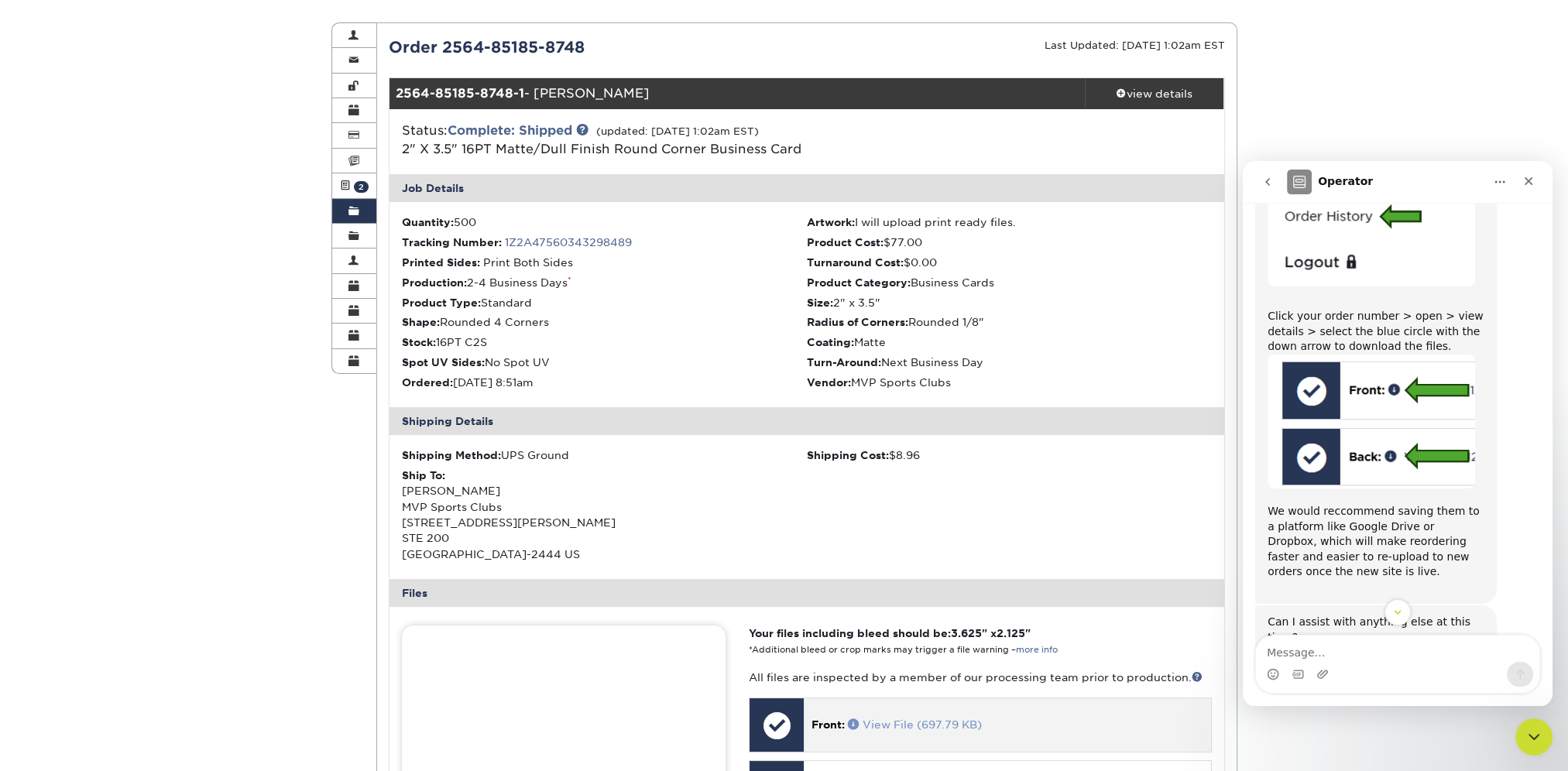
click at [854, 723] on span at bounding box center [855, 724] width 15 height 11
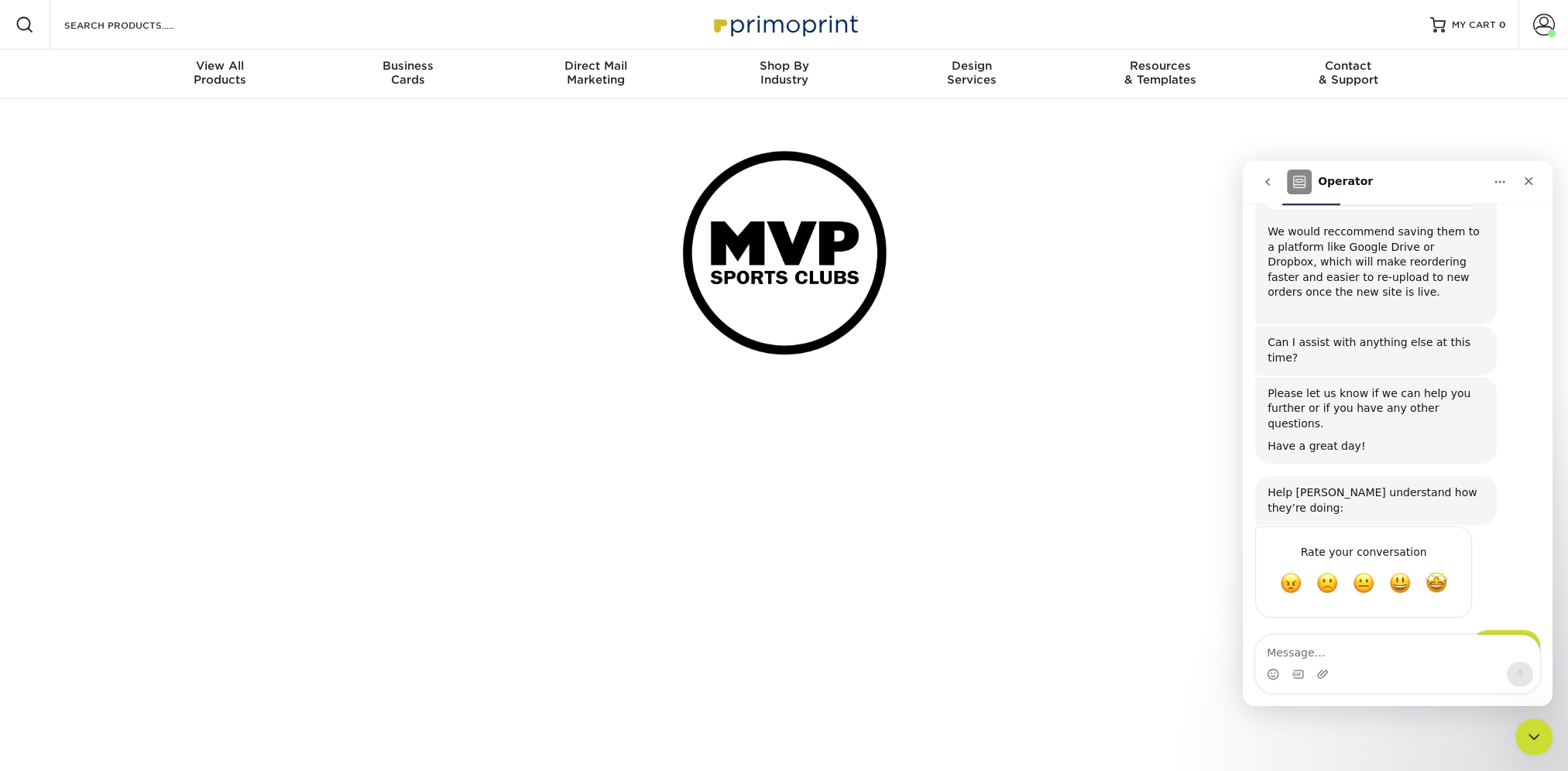
scroll to position [840, 0]
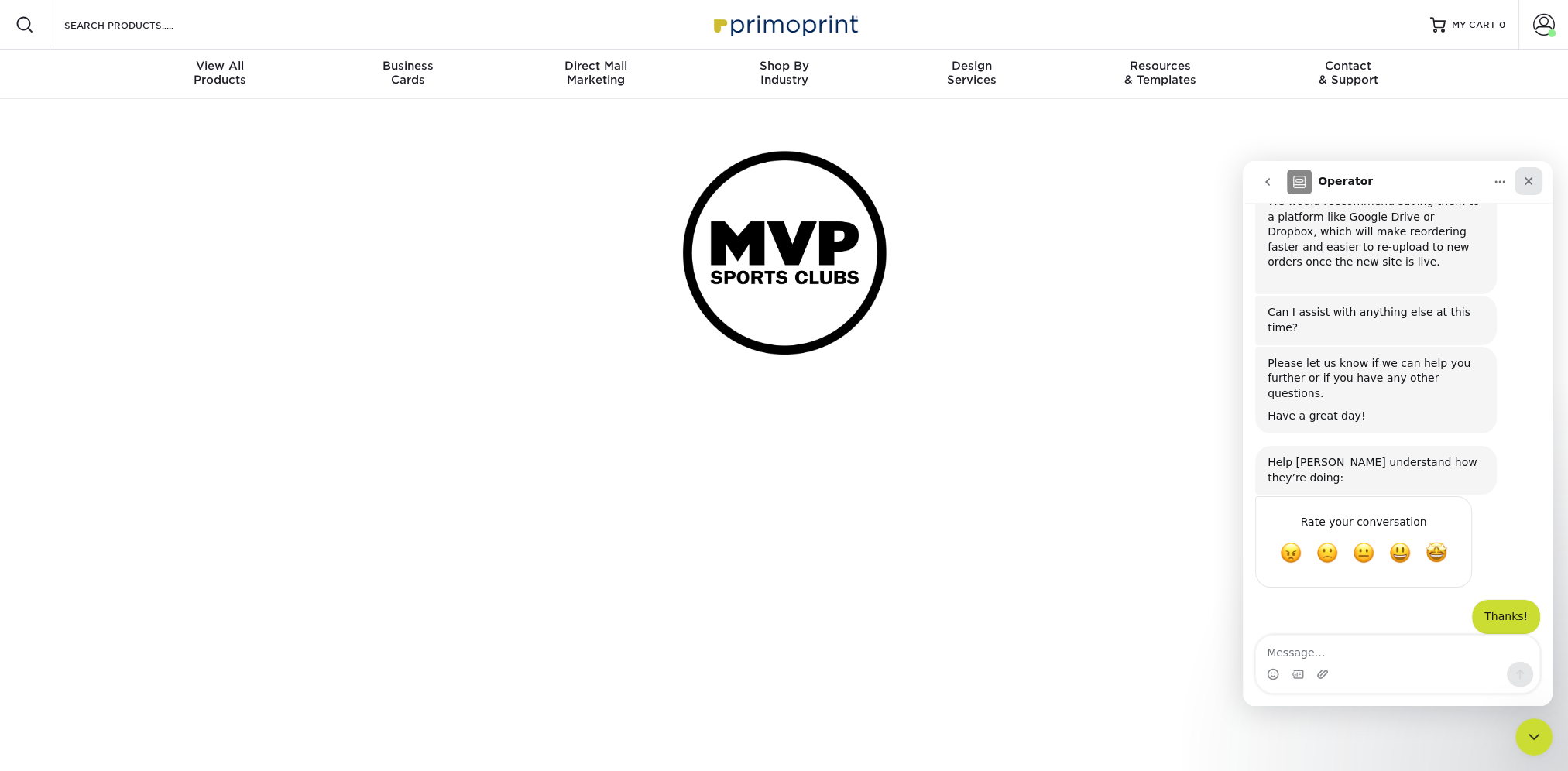
click at [1523, 182] on icon "Close" at bounding box center [1528, 180] width 12 height 12
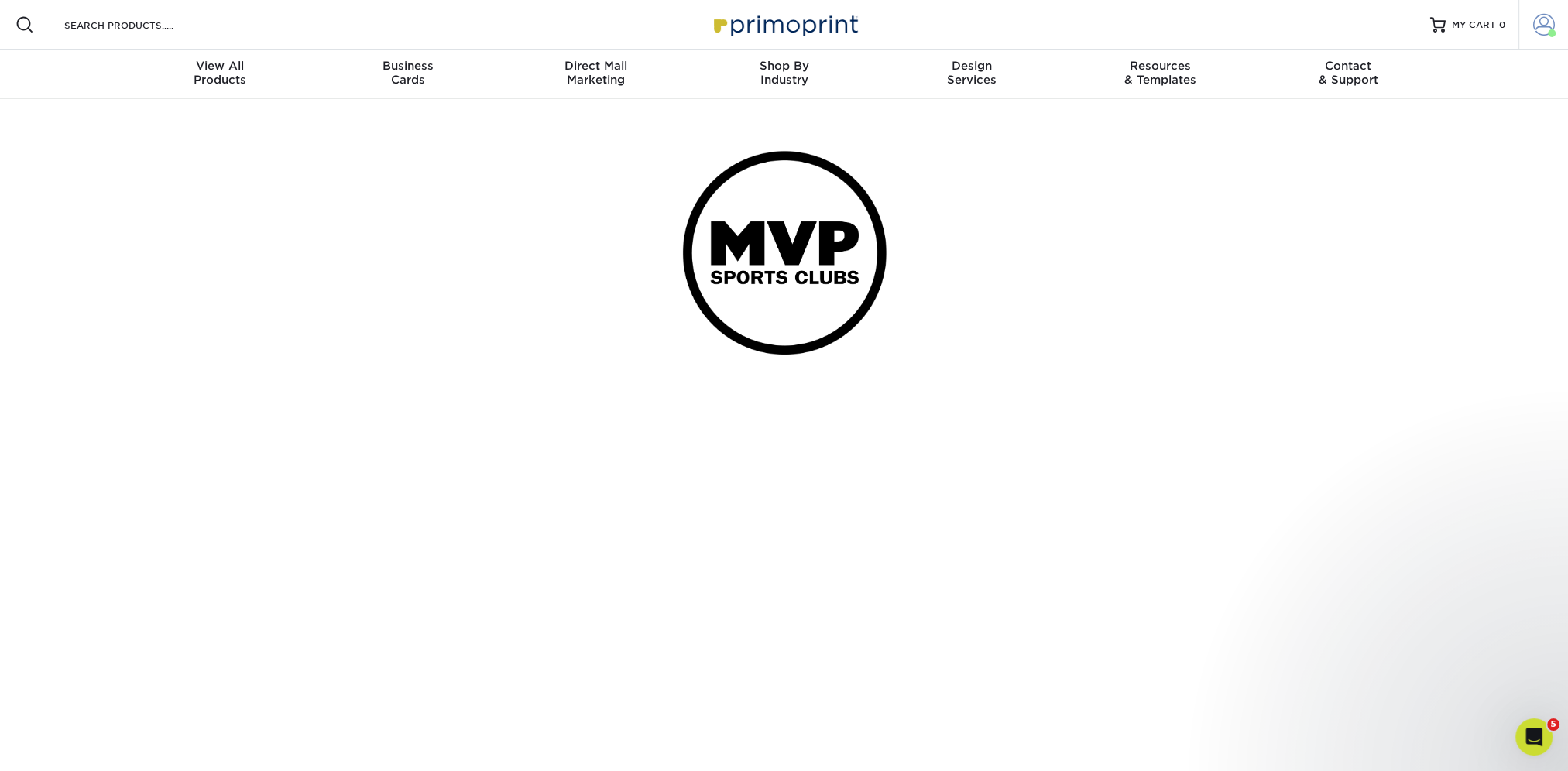
scroll to position [768, 0]
click at [1548, 25] on span at bounding box center [1543, 24] width 21 height 21
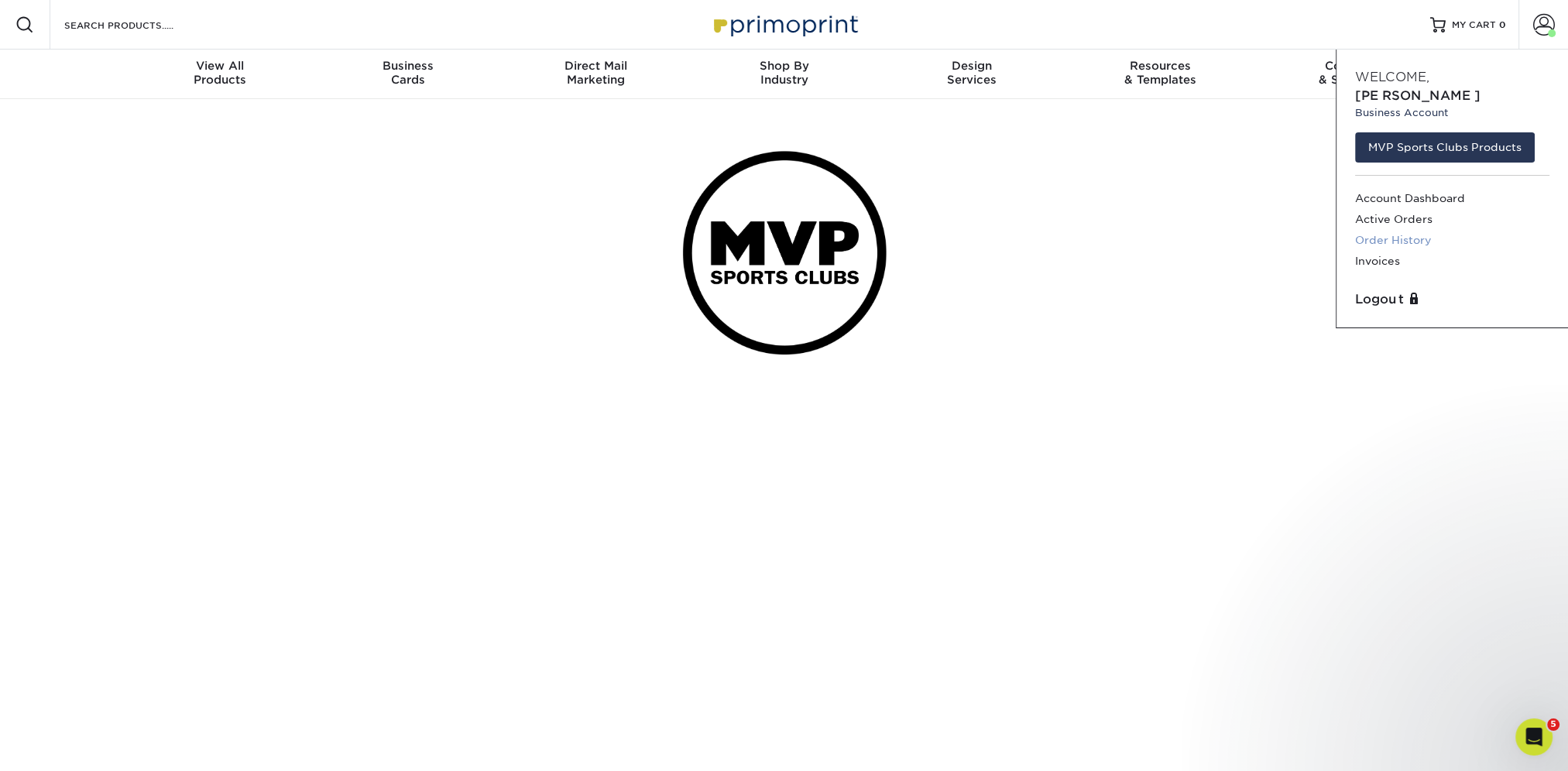
click at [1407, 230] on link "Order History" at bounding box center [1452, 240] width 194 height 20
click at [1415, 230] on link "Order History" at bounding box center [1452, 240] width 194 height 20
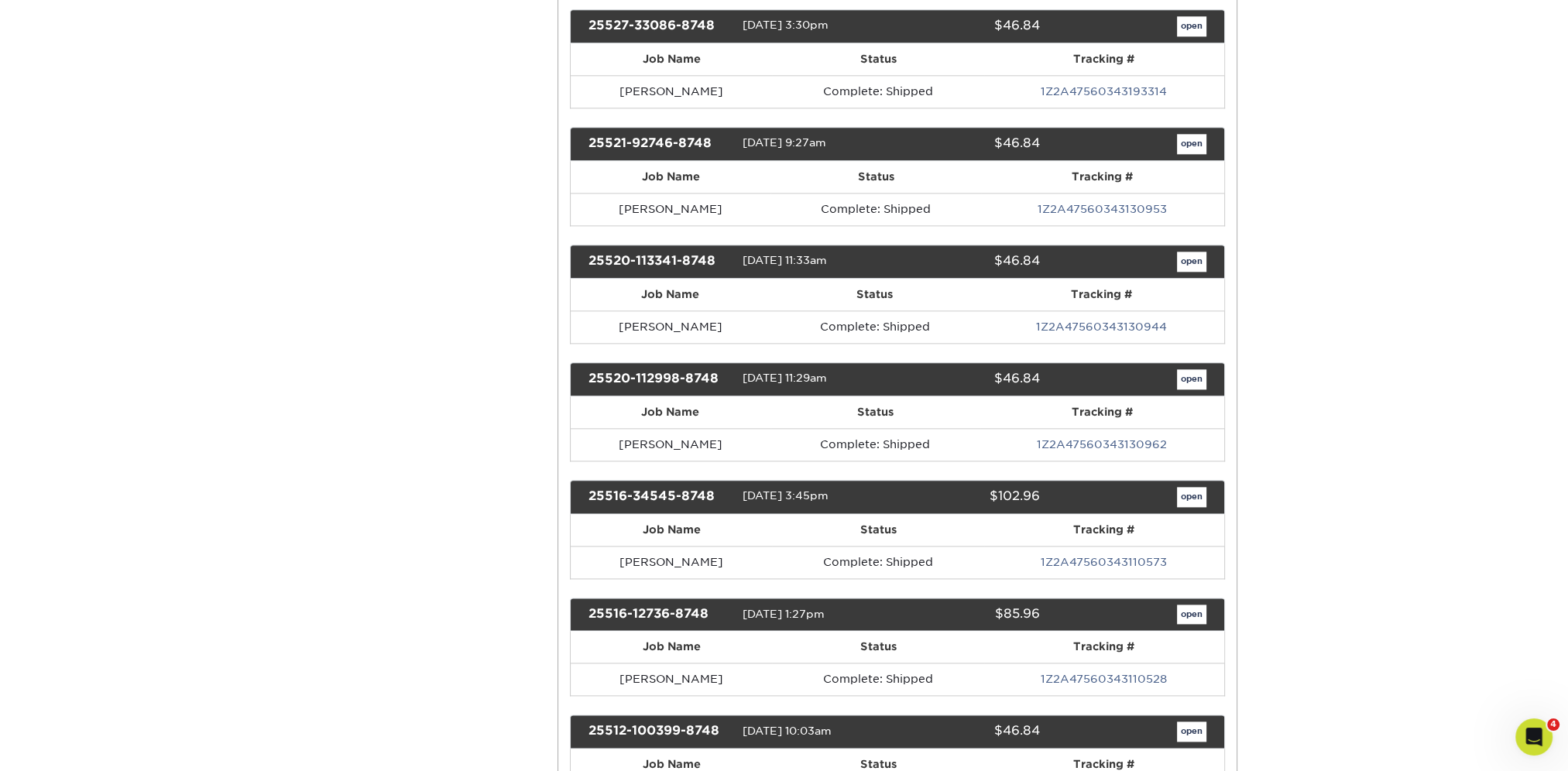
scroll to position [2476, 0]
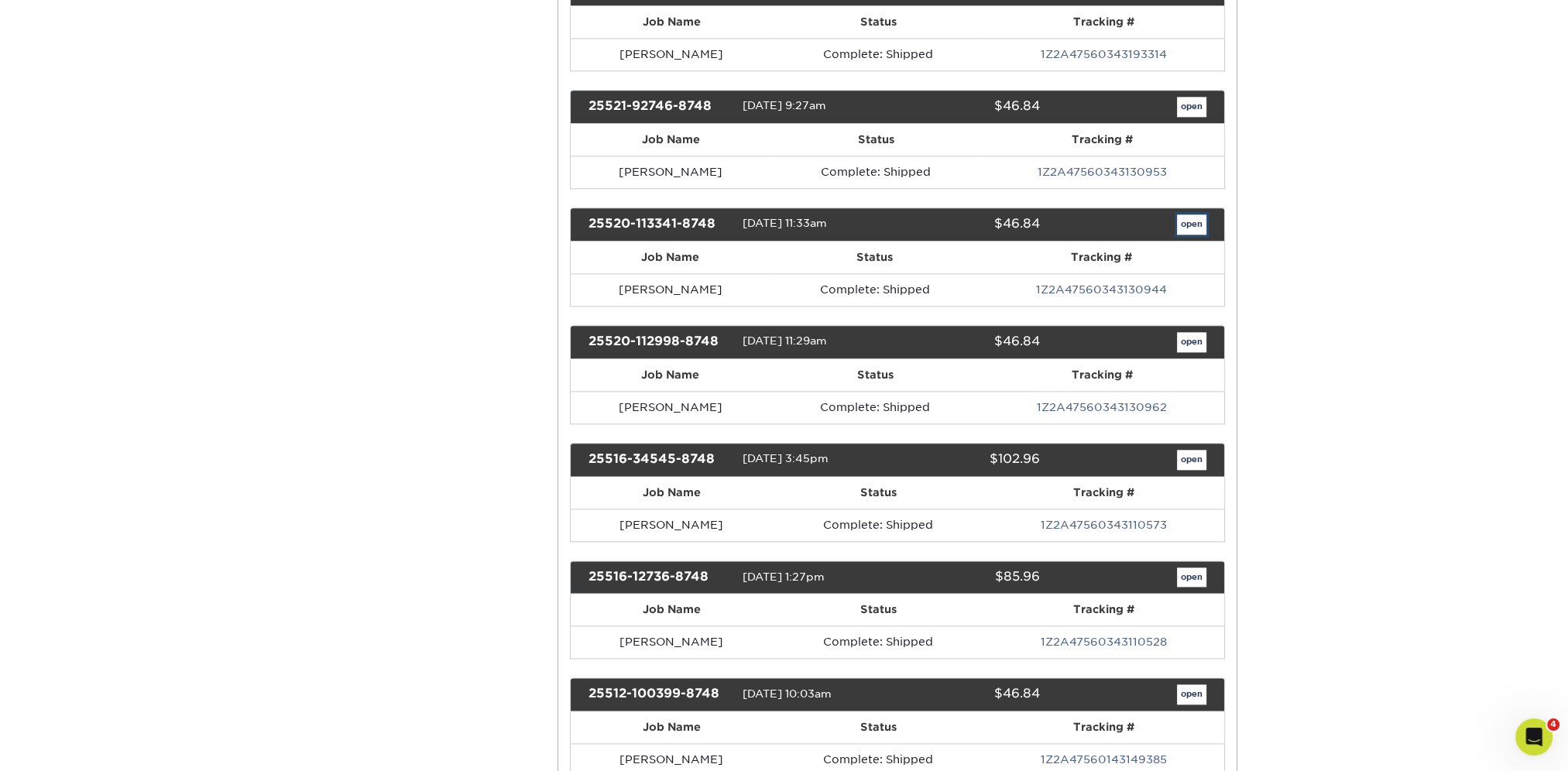
click at [1178, 214] on link "open" at bounding box center [1192, 224] width 30 height 20
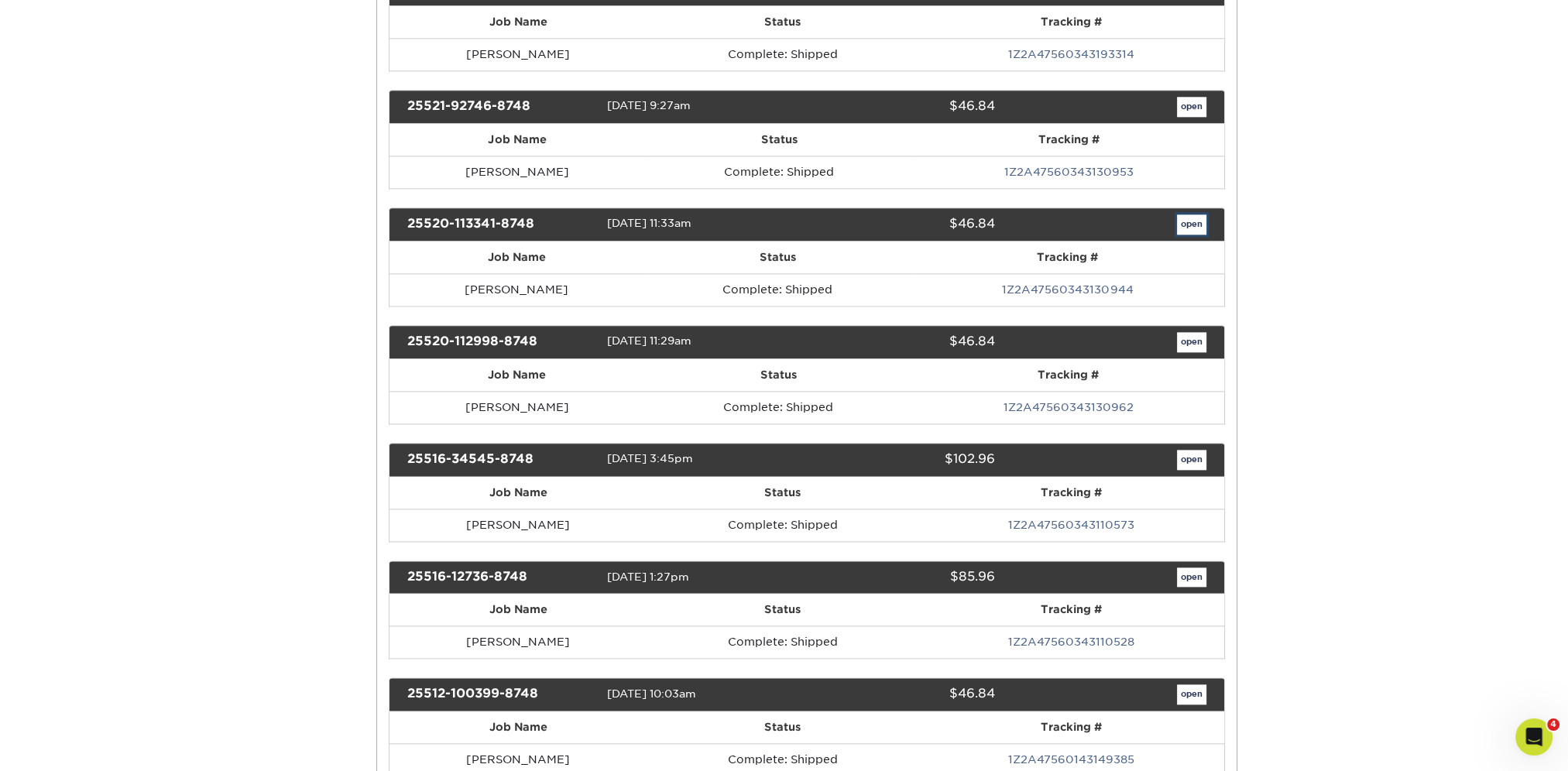
scroll to position [0, 0]
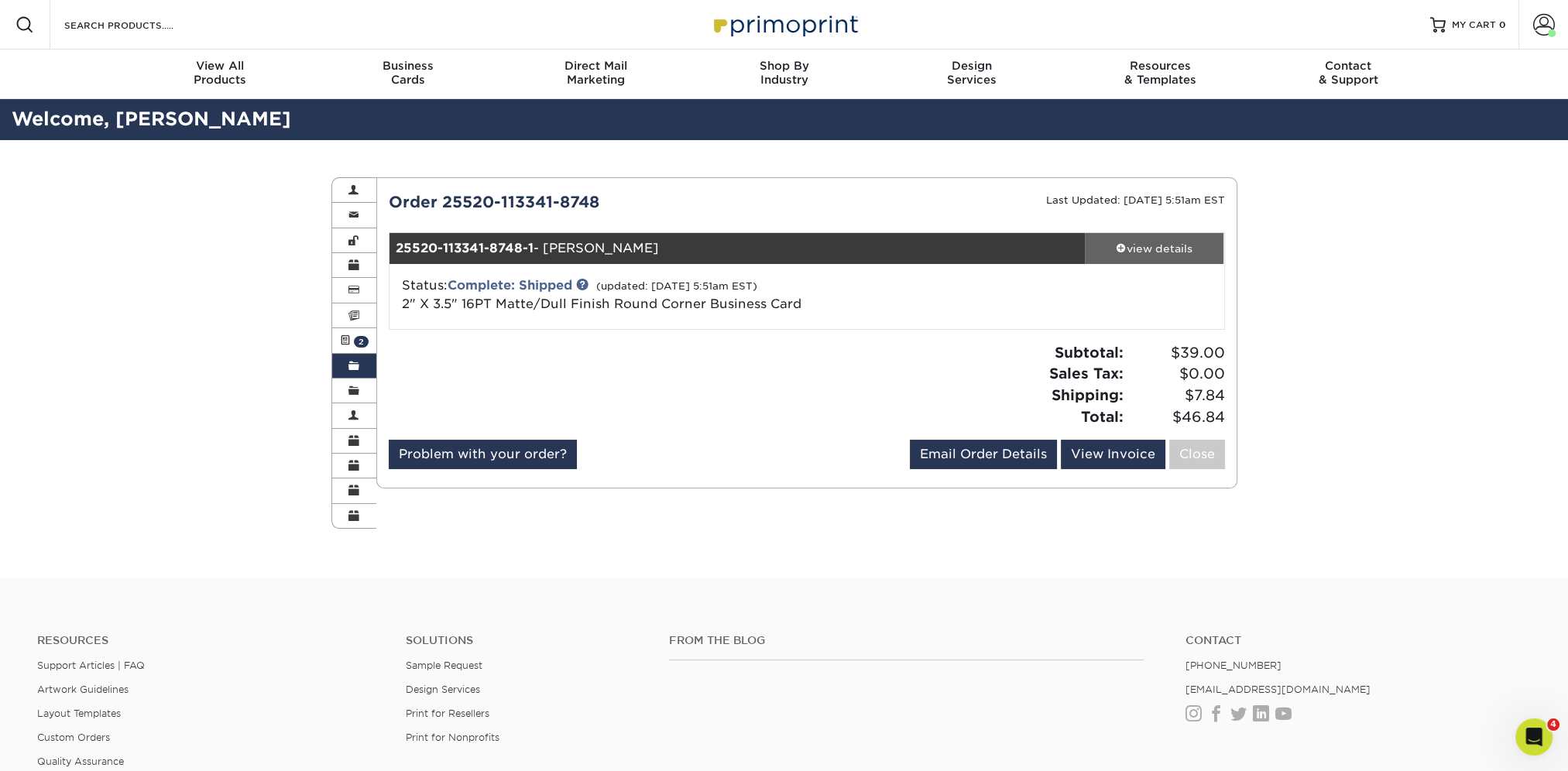
click at [1117, 247] on span at bounding box center [1121, 247] width 11 height 11
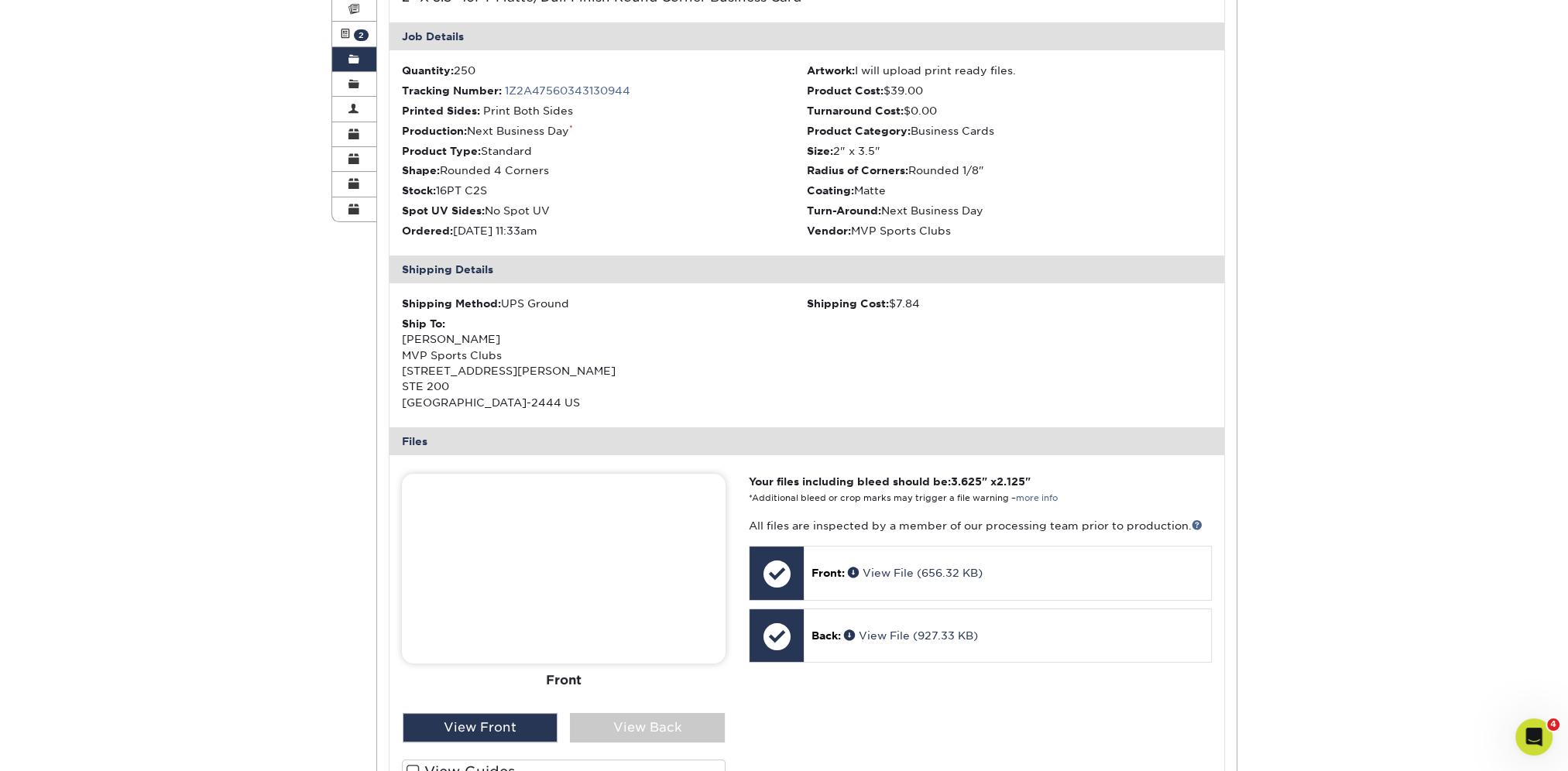
scroll to position [387, 0]
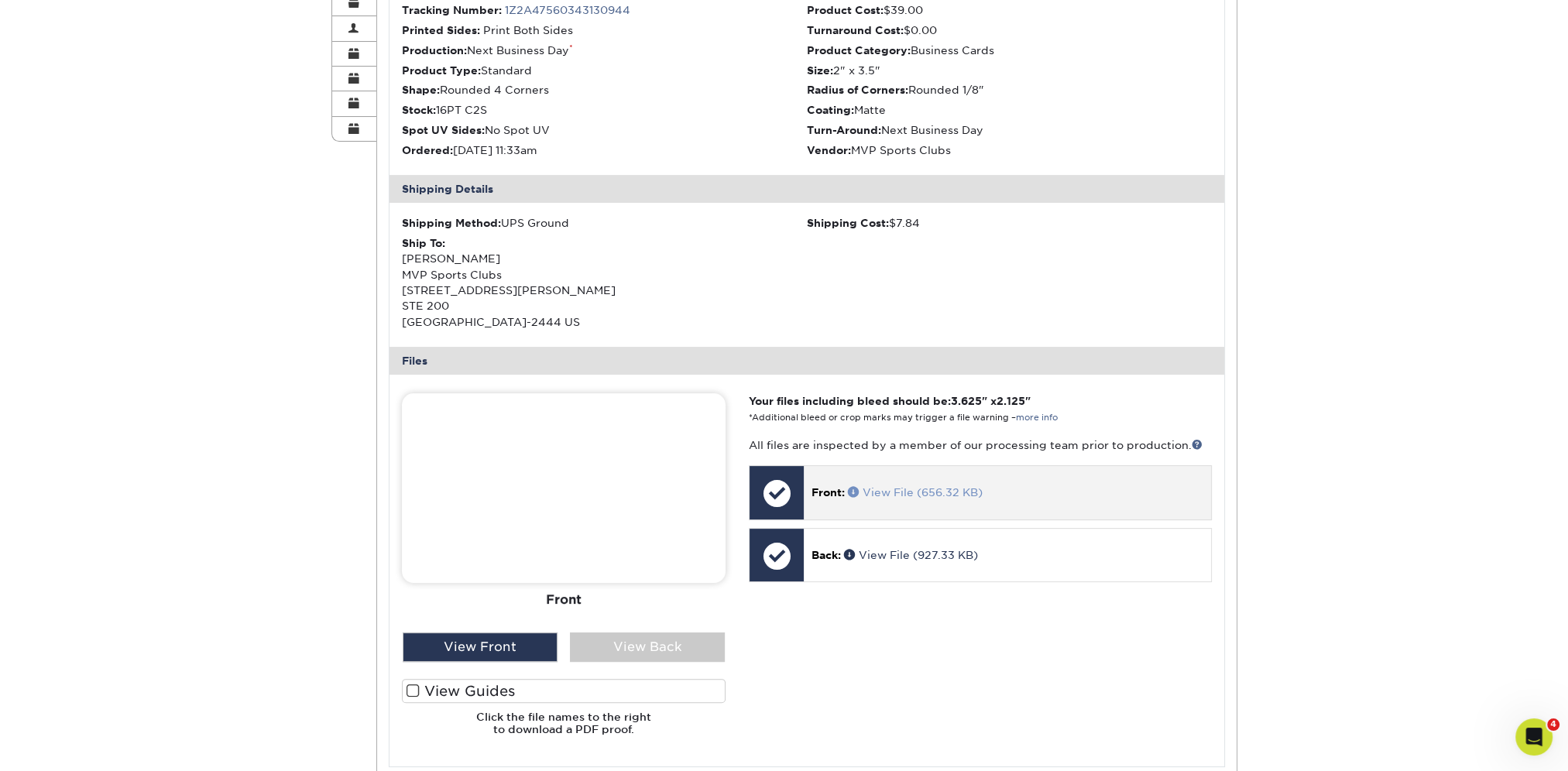
click at [854, 490] on span at bounding box center [855, 491] width 15 height 11
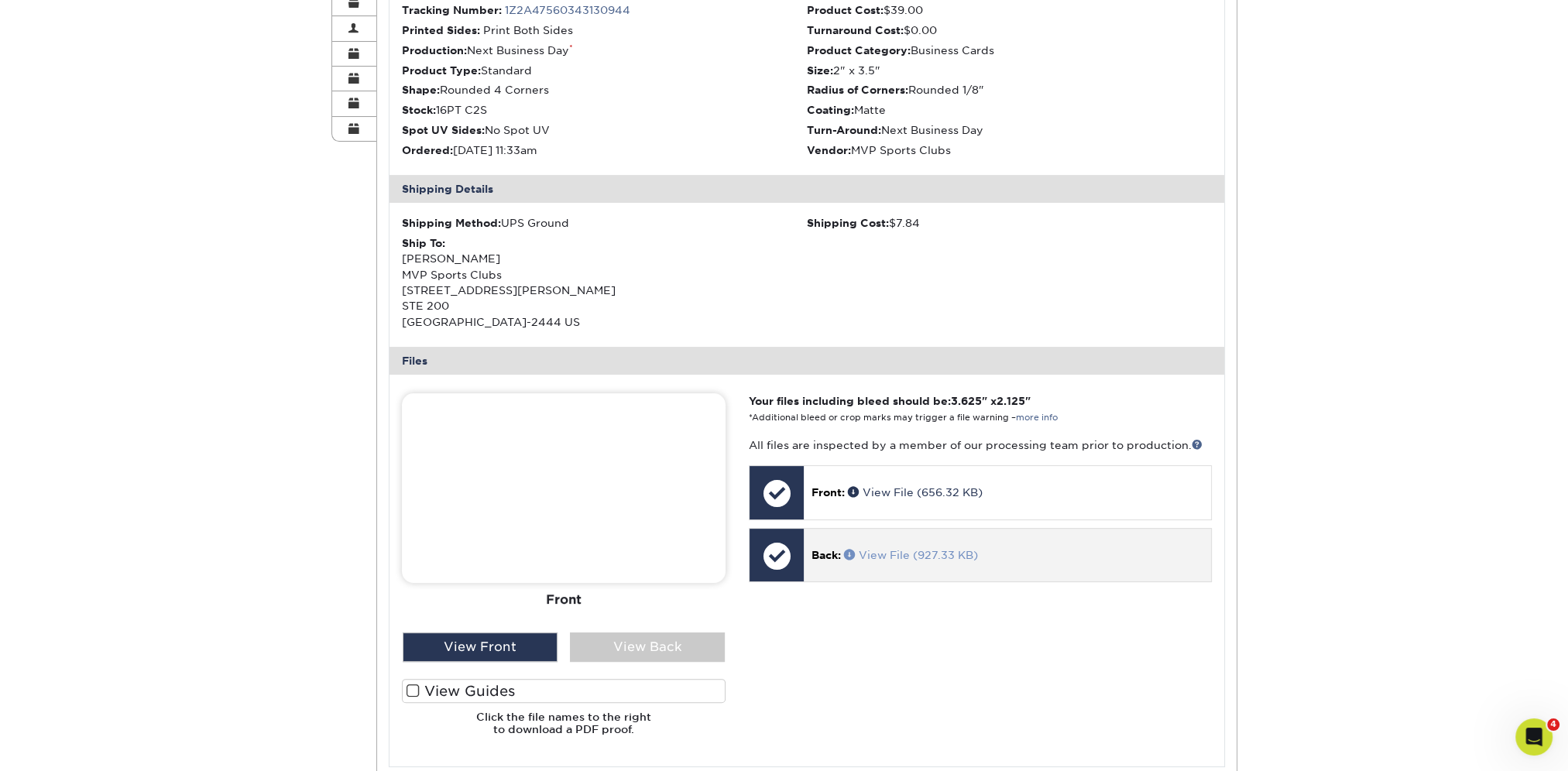
click at [848, 551] on span at bounding box center [851, 554] width 15 height 11
